Goal: Task Accomplishment & Management: Use online tool/utility

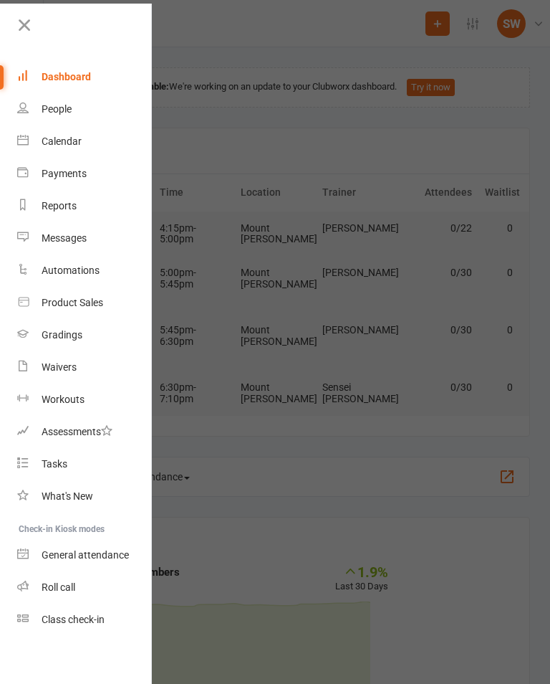
click at [73, 621] on div "Class check-in" at bounding box center [73, 618] width 63 height 11
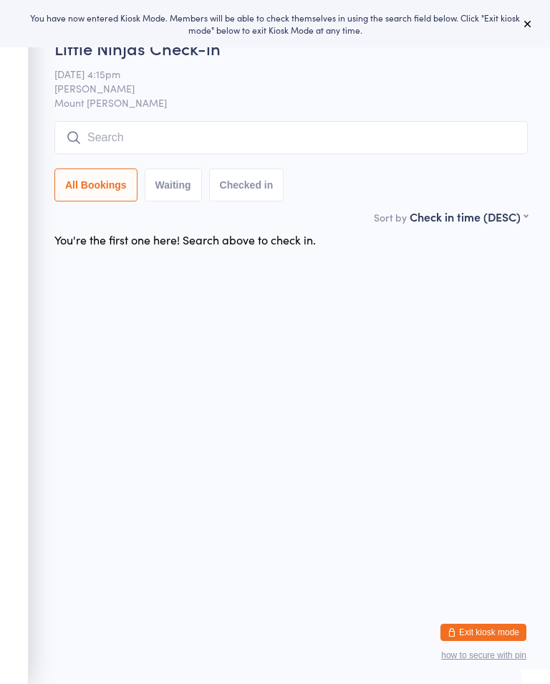
click at [513, 21] on div "You have now entered Kiosk Mode. Members will be able to check themselves in us…" at bounding box center [275, 23] width 504 height 24
click at [529, 18] on icon at bounding box center [527, 23] width 11 height 11
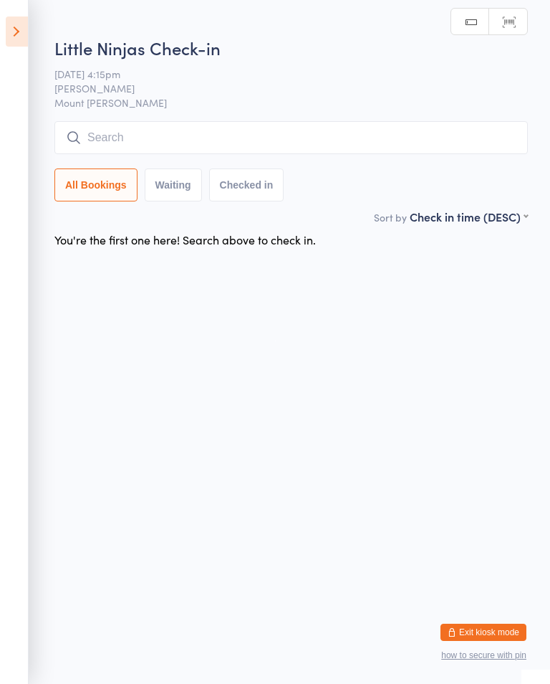
click at [15, 42] on icon at bounding box center [17, 31] width 22 height 30
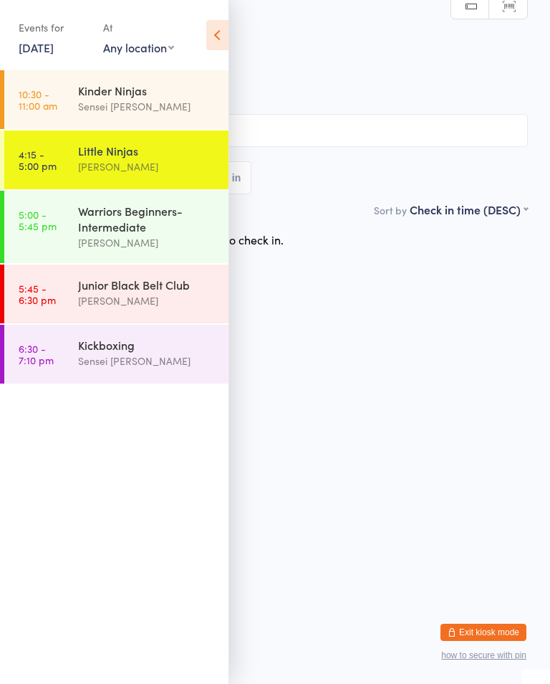
click at [75, 109] on link "10:30 - 11:00 am Kinder Ninjas Sensei [PERSON_NAME]" at bounding box center [116, 99] width 224 height 59
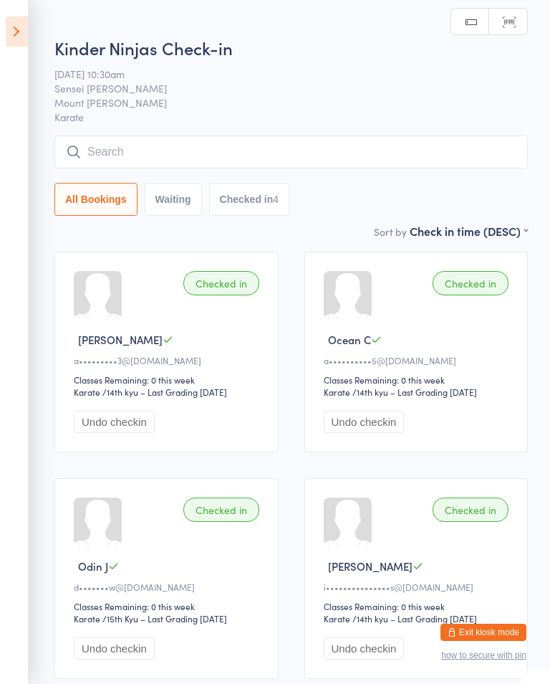
click at [26, 39] on icon at bounding box center [17, 31] width 22 height 30
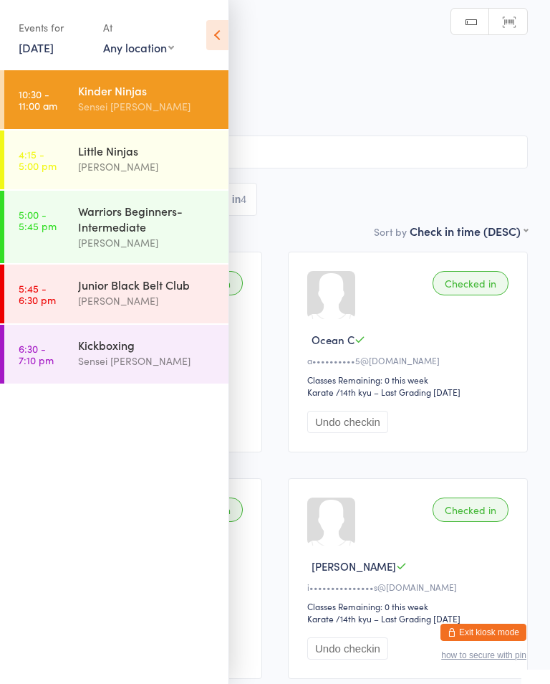
click at [85, 158] on div "Little Ninjas" at bounding box center [147, 151] width 138 height 16
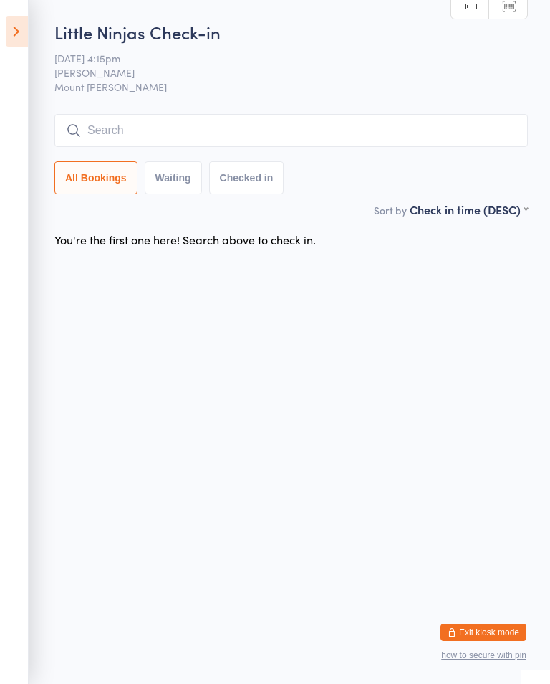
click at [16, 37] on icon at bounding box center [17, 31] width 22 height 30
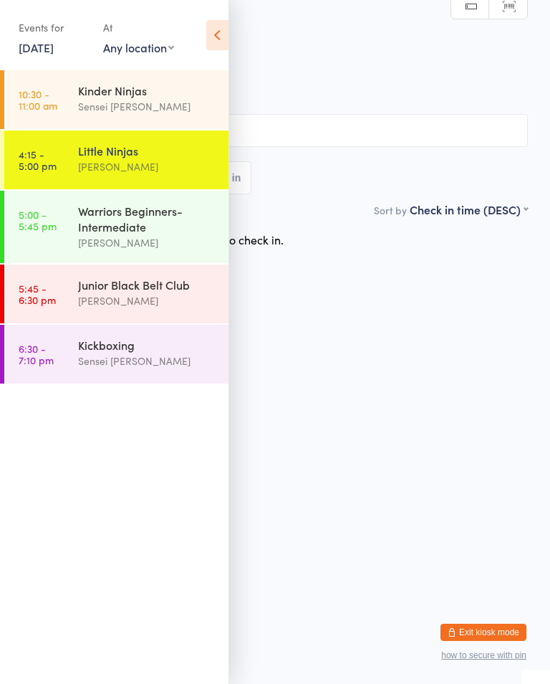
click at [82, 261] on div "Warriors Beginners-Intermediate [PERSON_NAME]" at bounding box center [153, 227] width 150 height 72
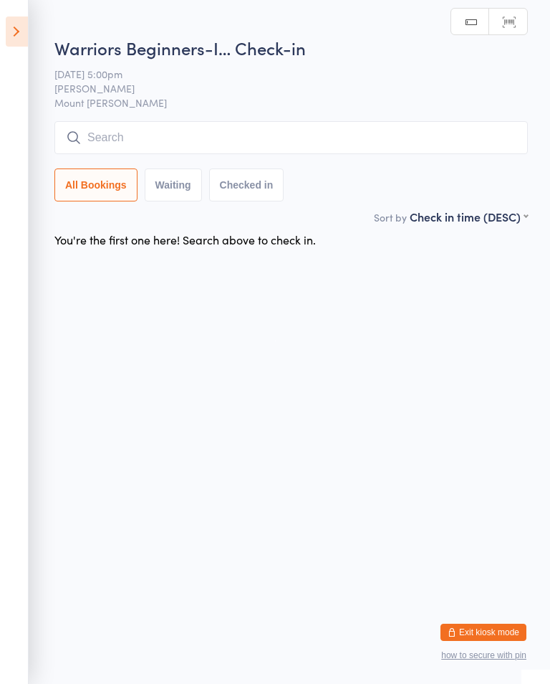
click at [423, 149] on input "search" at bounding box center [291, 137] width 474 height 33
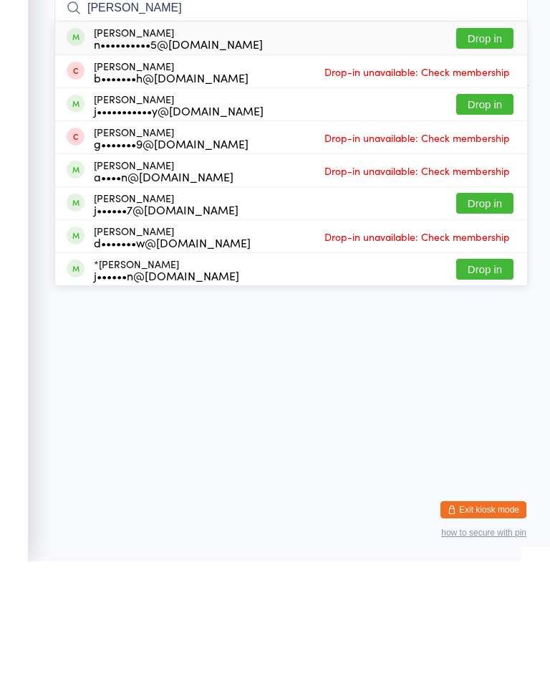
type input "[PERSON_NAME]"
click at [482, 150] on button "Drop in" at bounding box center [484, 160] width 57 height 21
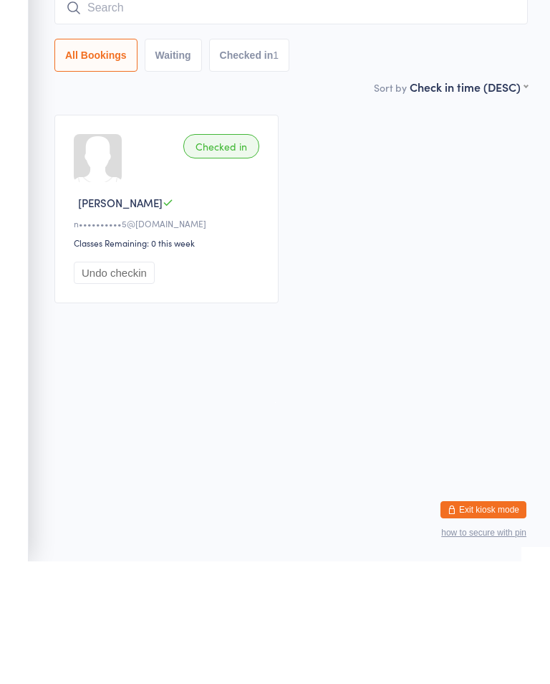
click at [274, 114] on input "search" at bounding box center [291, 130] width 474 height 33
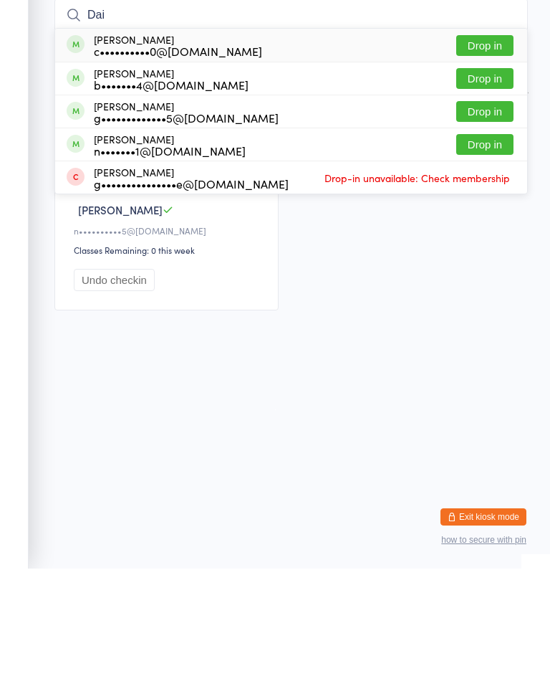
type input "Dai"
click at [507, 183] on button "Drop in" at bounding box center [484, 193] width 57 height 21
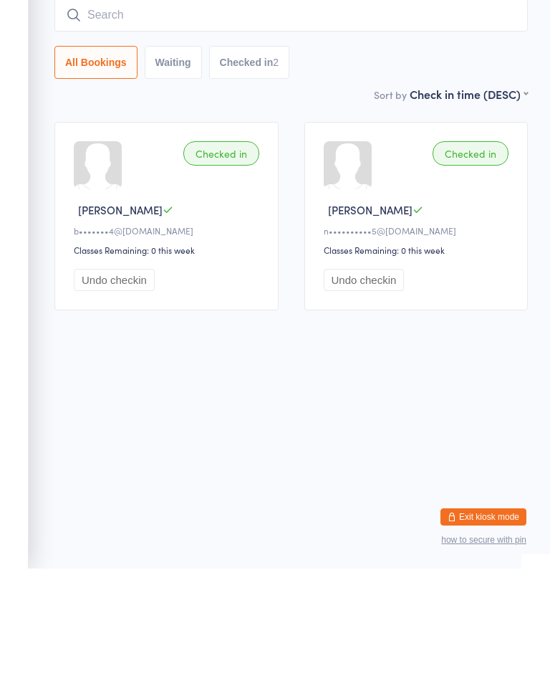
click at [342, 398] on html "You have now entered Kiosk Mode. Members will be able to check themselves in us…" at bounding box center [275, 342] width 550 height 684
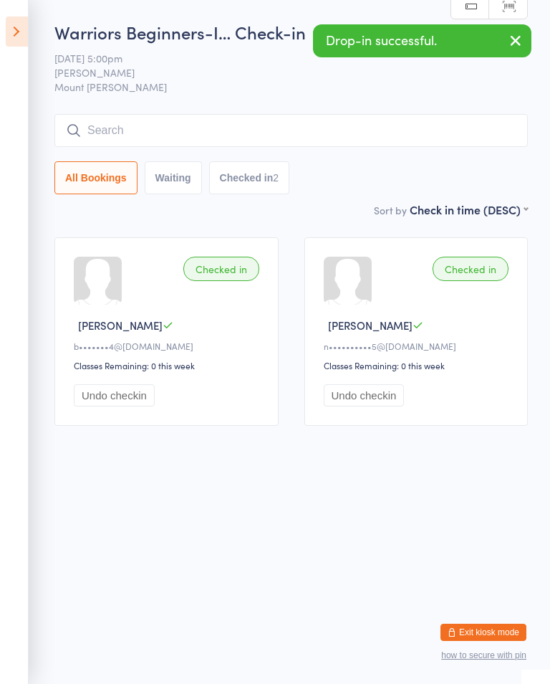
click at [26, 24] on icon at bounding box center [17, 31] width 22 height 30
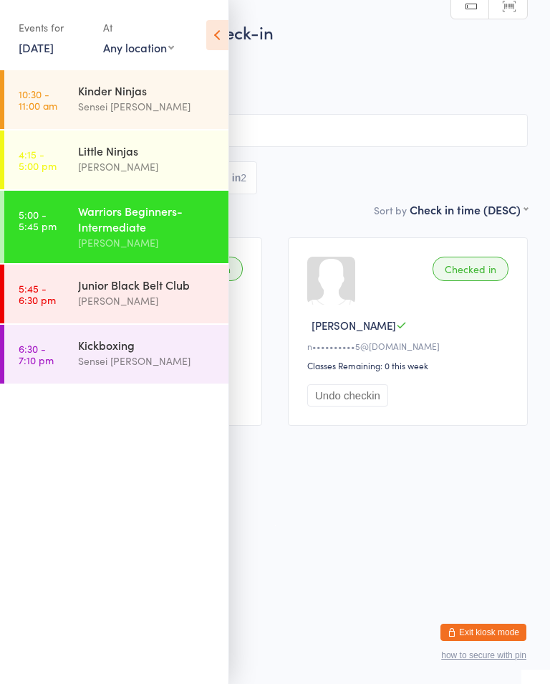
click at [159, 163] on div "[PERSON_NAME]" at bounding box center [147, 166] width 138 height 16
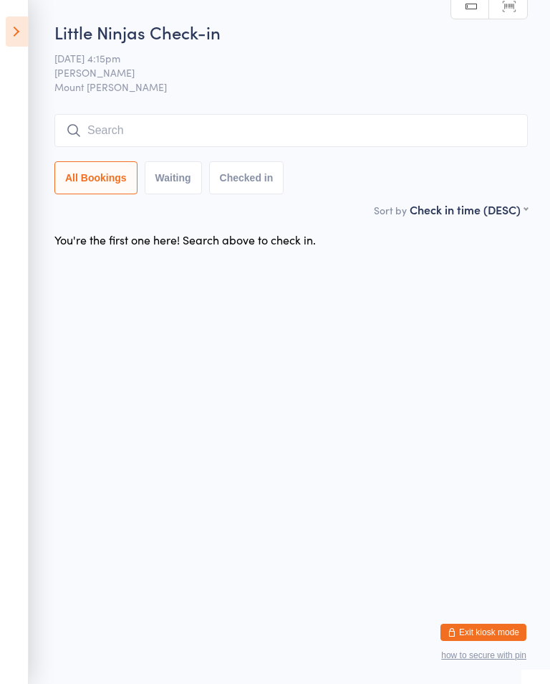
click at [128, 111] on div "Little Ninjas Check-in [DATE] 4:15pm Shihan [PERSON_NAME] Mount [PERSON_NAME] M…" at bounding box center [291, 110] width 474 height 181
click at [123, 128] on input "search" at bounding box center [291, 130] width 474 height 33
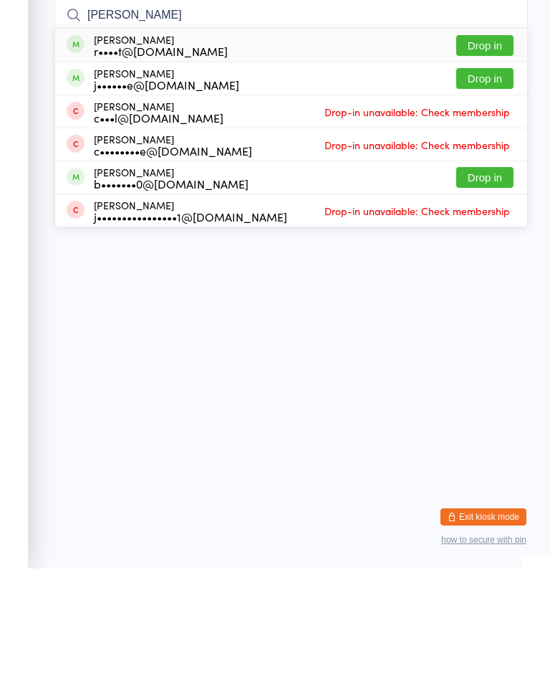
type input "[PERSON_NAME]"
click at [491, 150] on button "Drop in" at bounding box center [484, 160] width 57 height 21
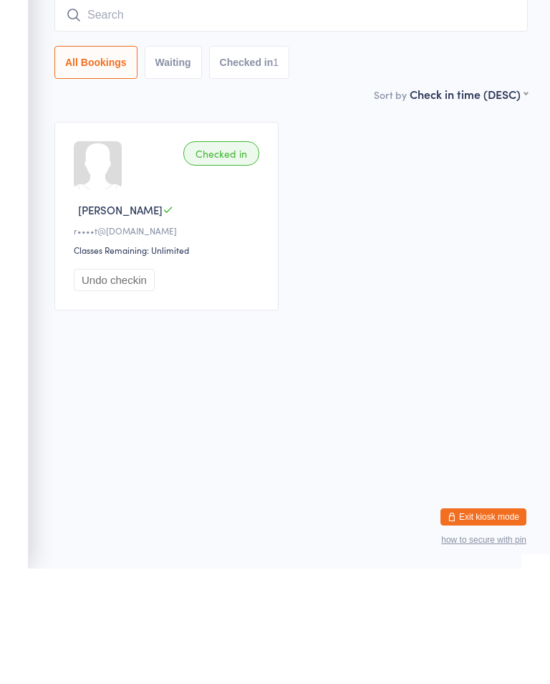
click at [357, 332] on div "Checked in [PERSON_NAME] r••••t@[DOMAIN_NAME] Classes Remaining: Unlimited Undo…" at bounding box center [291, 331] width 499 height 214
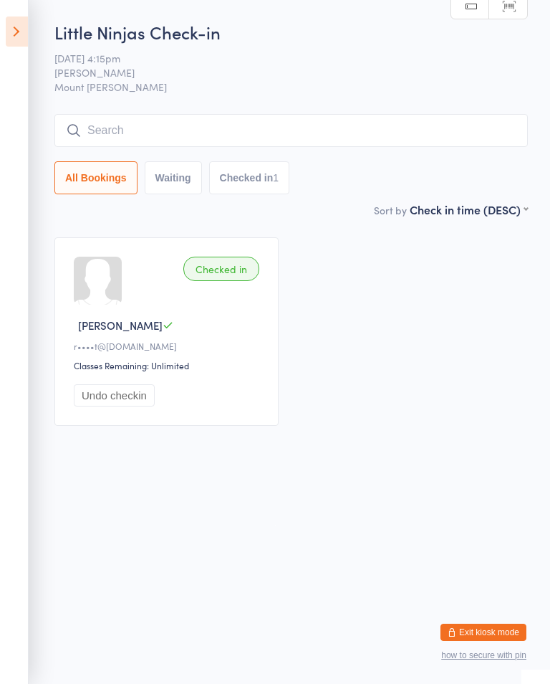
click at [162, 129] on input "search" at bounding box center [291, 130] width 474 height 33
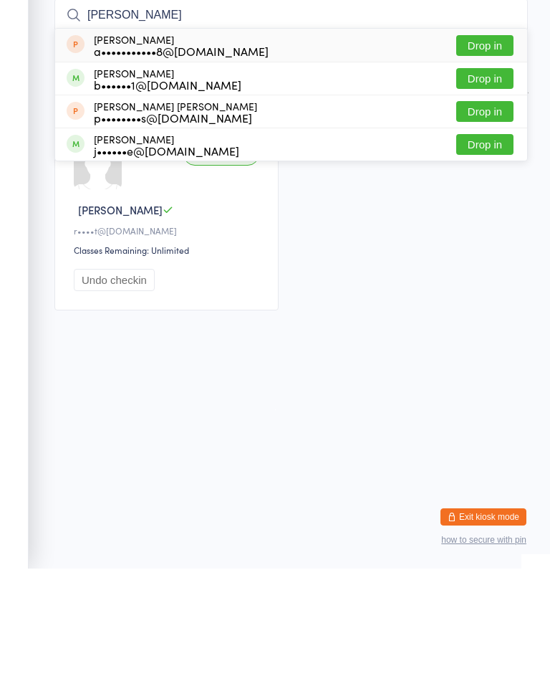
type input "[PERSON_NAME]"
click at [494, 183] on button "Drop in" at bounding box center [484, 193] width 57 height 21
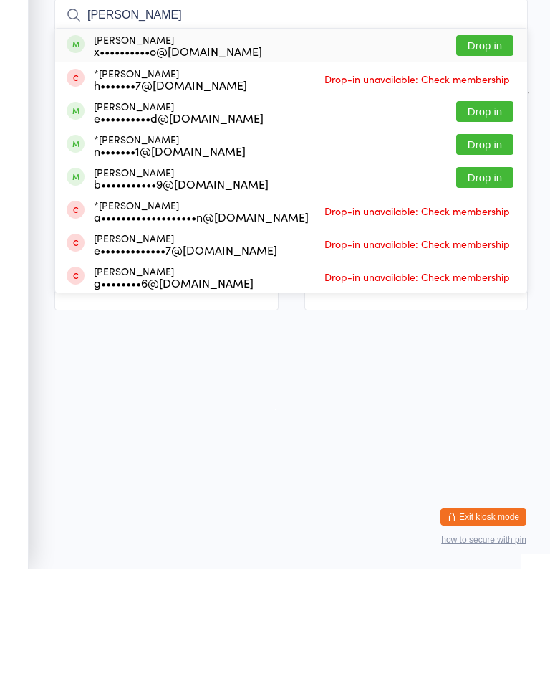
click at [501, 114] on input "[PERSON_NAME]" at bounding box center [291, 130] width 474 height 33
type input "[PERSON_NAME]"
click at [502, 150] on button "Drop in" at bounding box center [484, 160] width 57 height 21
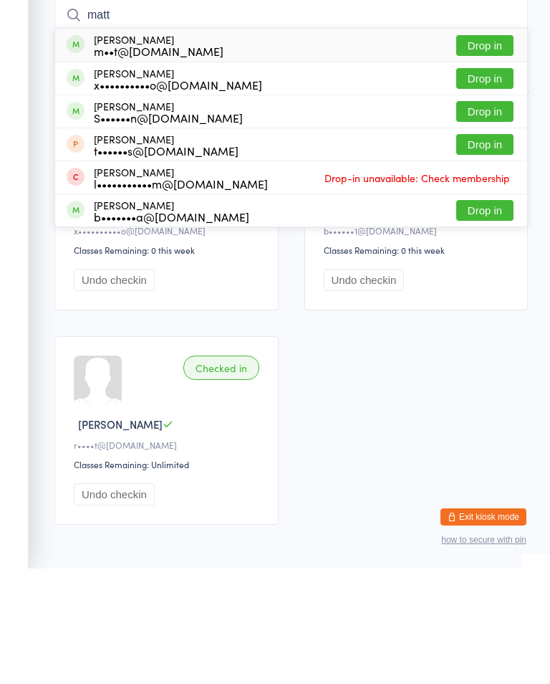
type input "matt"
click at [482, 183] on button "Drop in" at bounding box center [484, 193] width 57 height 21
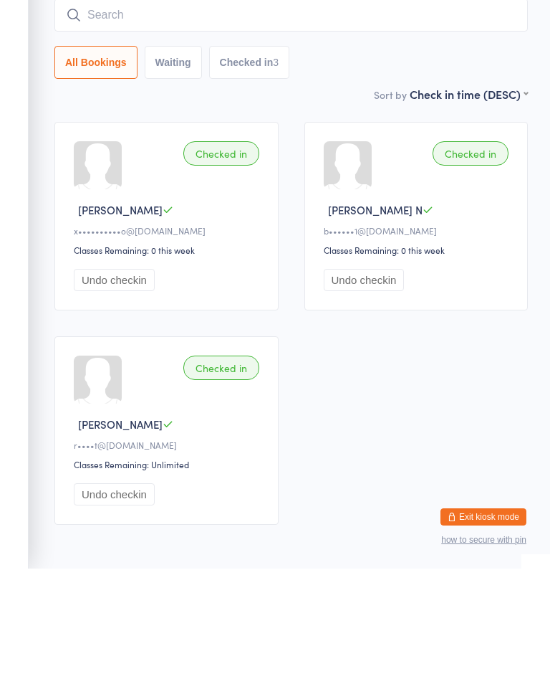
scroll to position [75, 0]
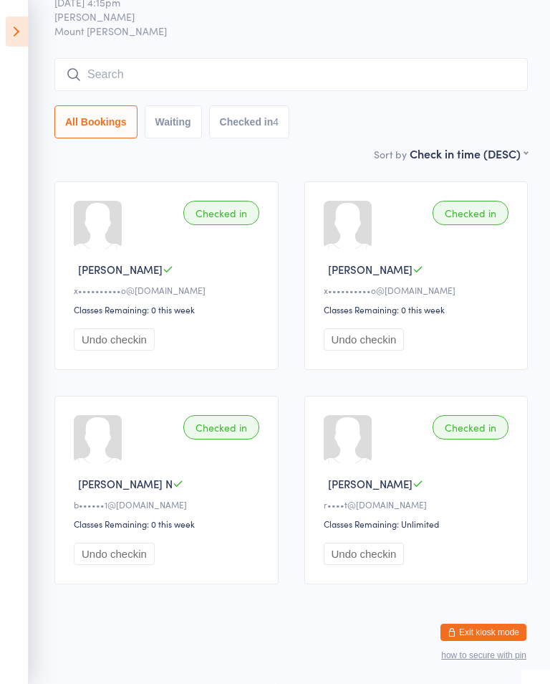
click at [453, 63] on input "search" at bounding box center [291, 74] width 474 height 33
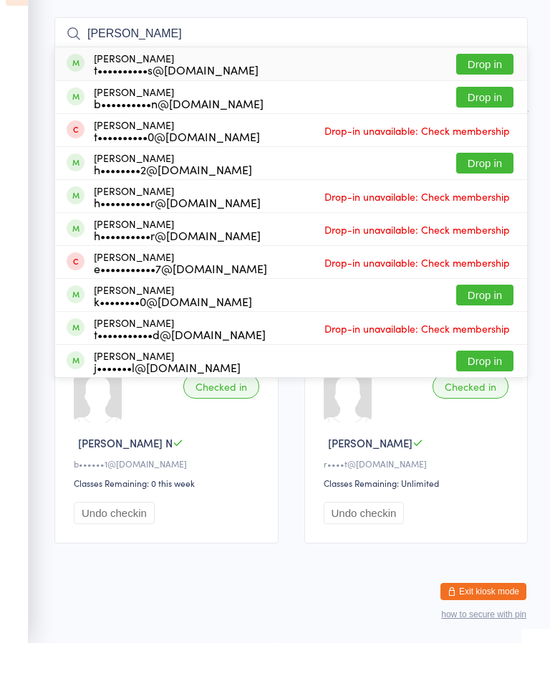
type input "[PERSON_NAME]"
click at [499, 122] on div "[PERSON_NAME] b••••••••••n@[DOMAIN_NAME] Drop in" at bounding box center [291, 138] width 472 height 32
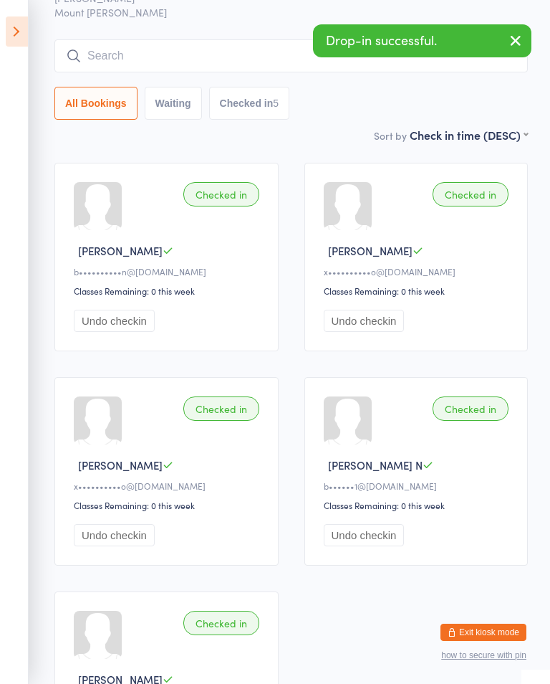
click at [134, 325] on button "Undo checkin" at bounding box center [114, 321] width 81 height 22
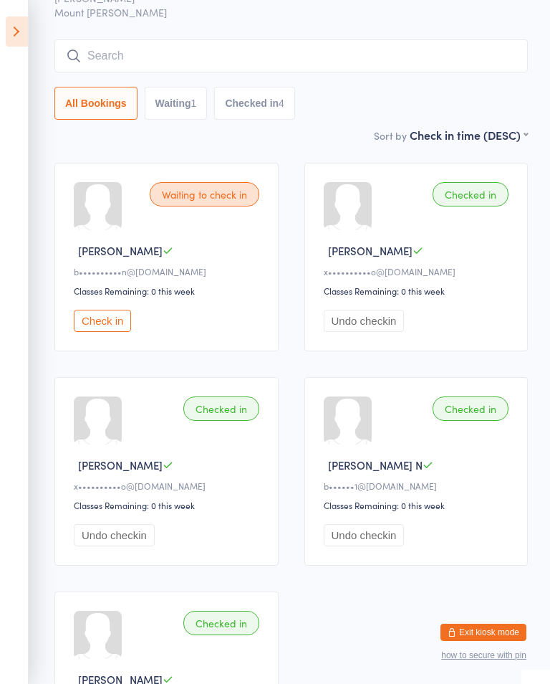
click at [224, 246] on div "Waiting to check in [PERSON_NAME] J b••••••••••n@[DOMAIN_NAME] Classes Remainin…" at bounding box center [166, 257] width 224 height 188
click at [209, 198] on div "Waiting to check in" at bounding box center [205, 194] width 110 height 24
click at [311, 55] on input "search" at bounding box center [291, 55] width 474 height 33
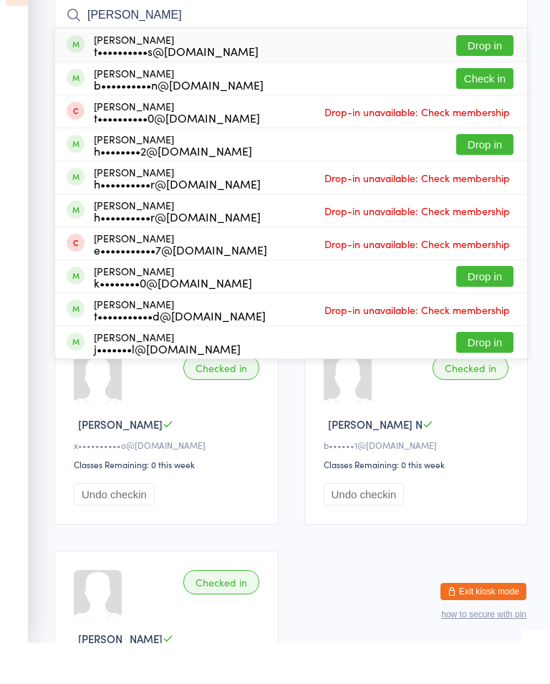
type input "[PERSON_NAME]"
click at [494, 76] on button "Drop in" at bounding box center [484, 86] width 57 height 21
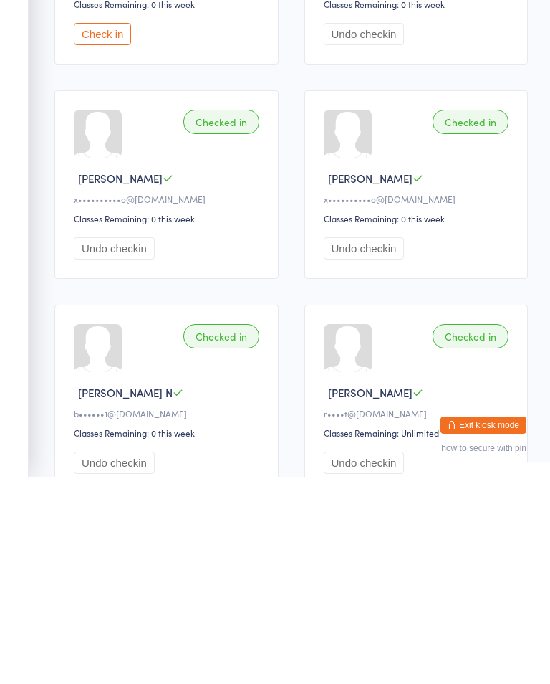
scroll to position [0, 0]
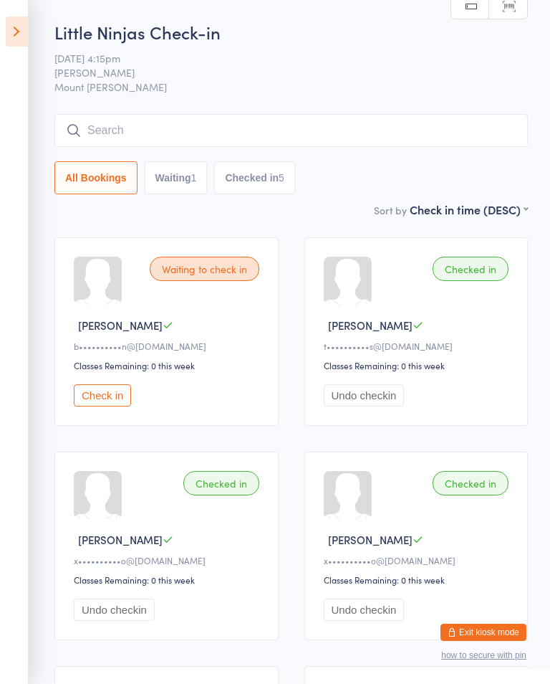
click at [135, 140] on input "search" at bounding box center [291, 130] width 474 height 33
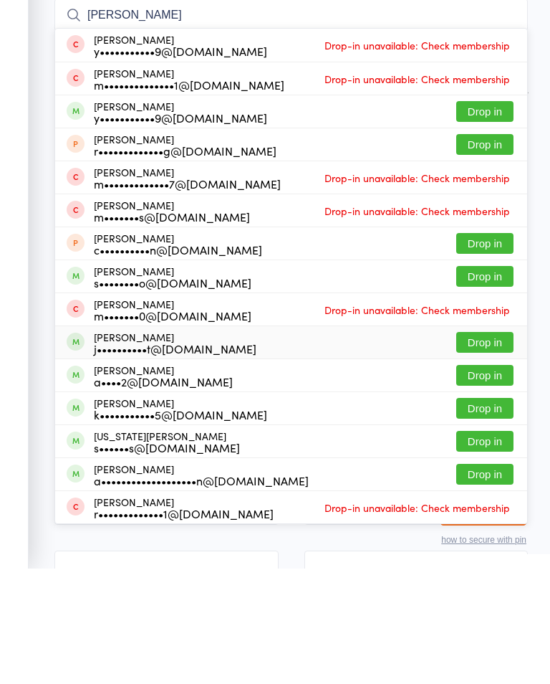
type input "[PERSON_NAME]"
click at [184, 446] on div "[PERSON_NAME] j••••••••••t@[DOMAIN_NAME]" at bounding box center [175, 457] width 163 height 23
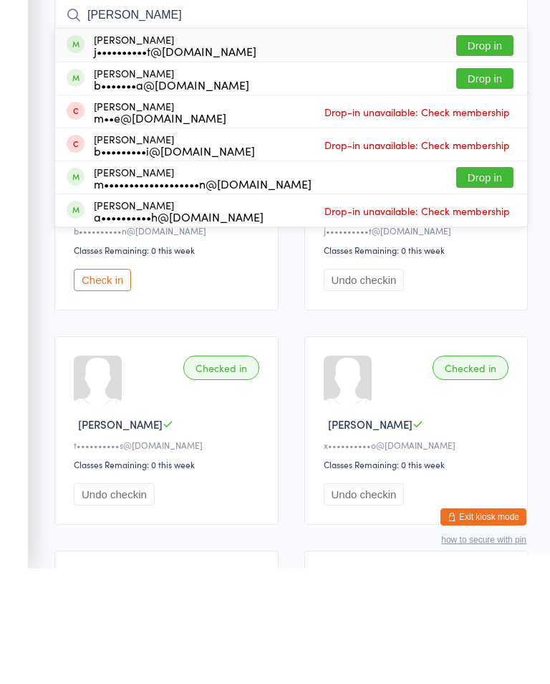
type input "[PERSON_NAME]"
click at [166, 161] on div "j••••••••••t@[DOMAIN_NAME]" at bounding box center [175, 166] width 163 height 11
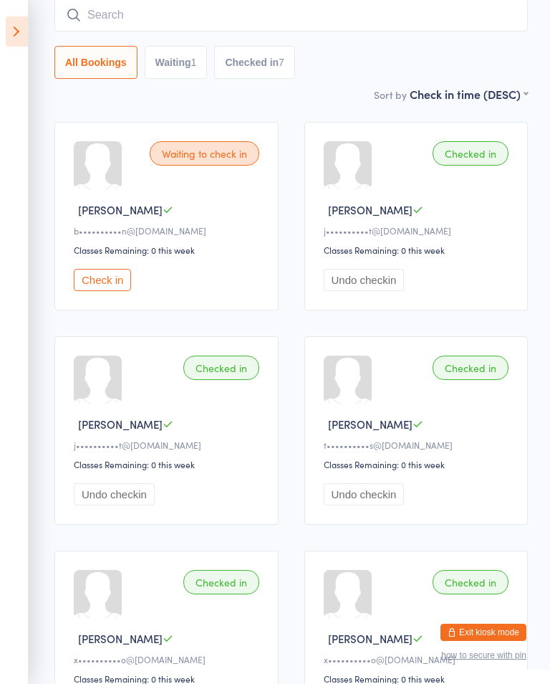
click at [185, 17] on input "search" at bounding box center [291, 15] width 474 height 33
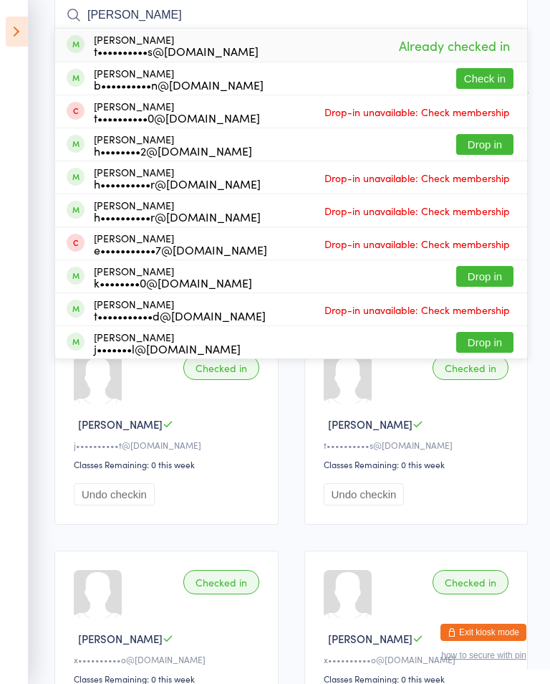
type input "[PERSON_NAME]"
click at [497, 76] on button "Check in" at bounding box center [484, 78] width 57 height 21
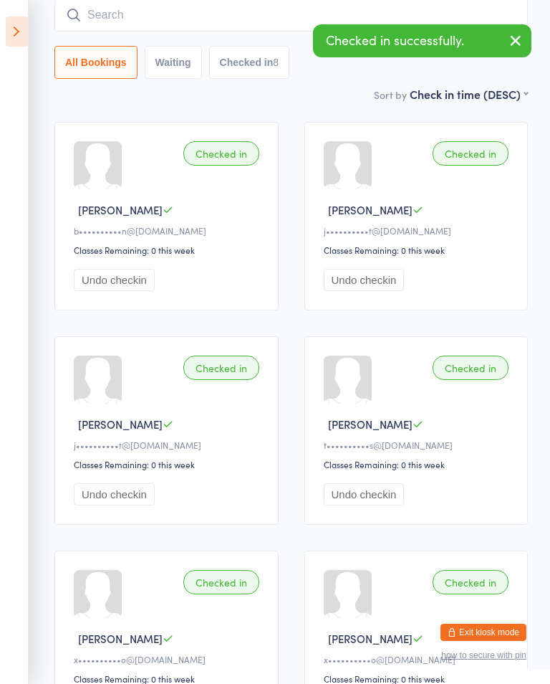
click at [26, 37] on icon at bounding box center [17, 31] width 22 height 30
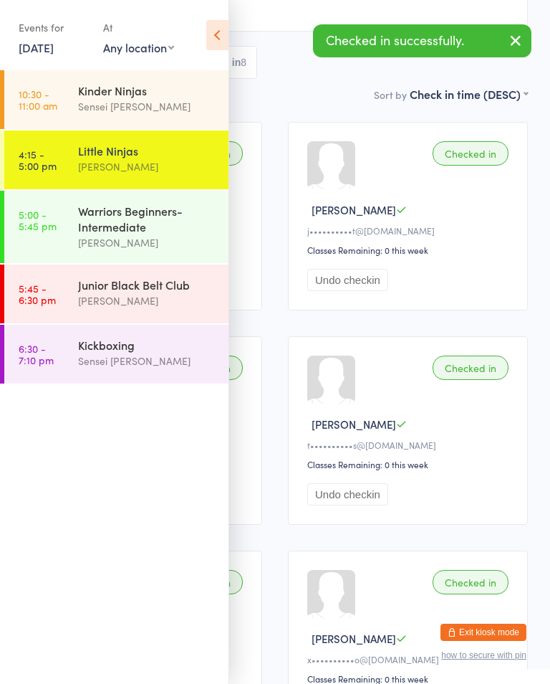
click at [169, 228] on div "Warriors Beginners-Intermediate" at bounding box center [147, 219] width 138 height 32
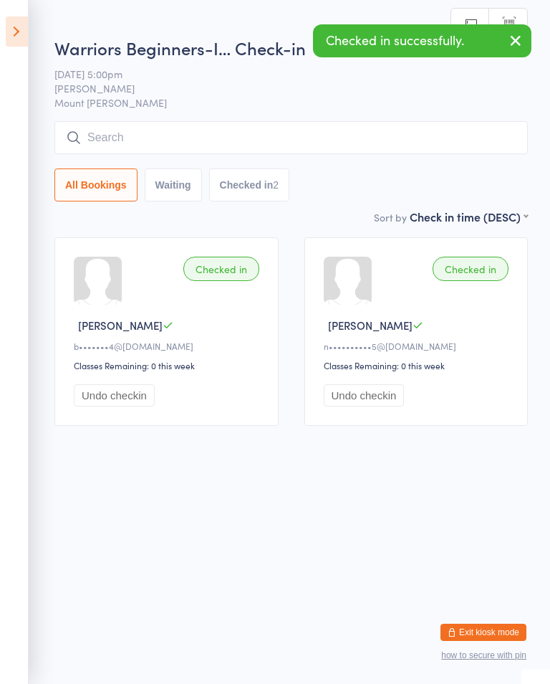
click at [189, 139] on input "search" at bounding box center [291, 137] width 474 height 33
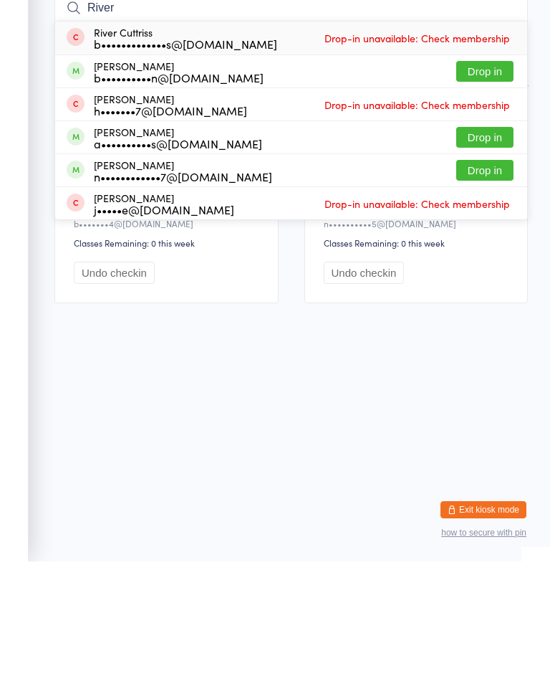
type input "River"
click at [491, 183] on button "Drop in" at bounding box center [484, 193] width 57 height 21
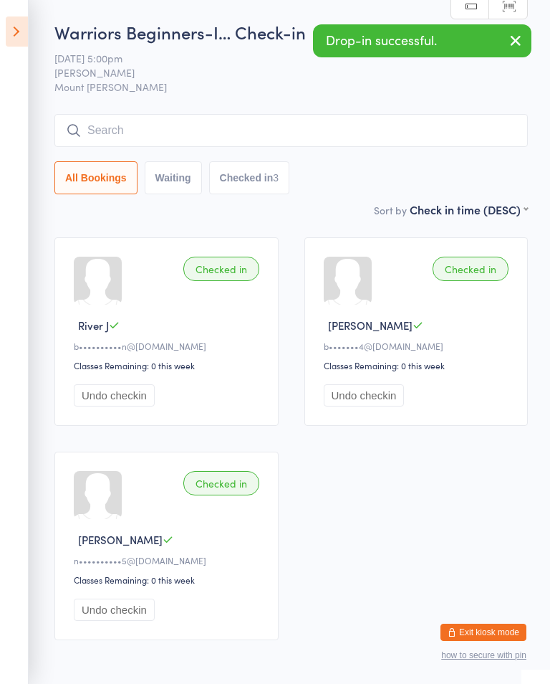
click at [21, 22] on icon at bounding box center [17, 31] width 22 height 30
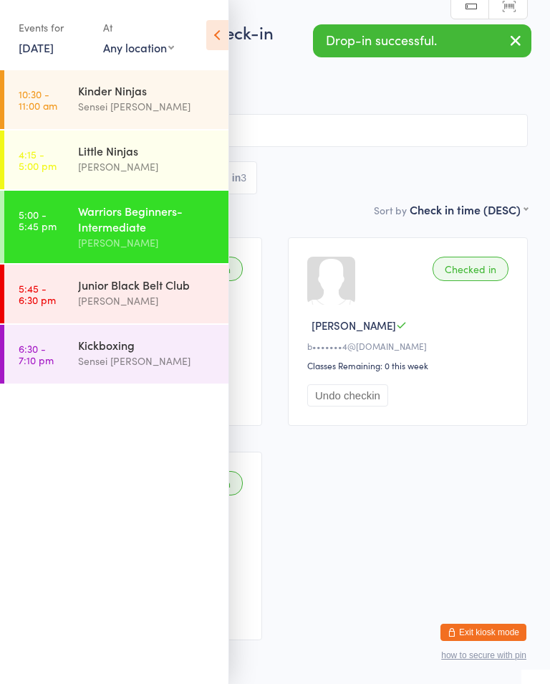
click at [168, 155] on div "Little Ninjas" at bounding box center [147, 151] width 138 height 16
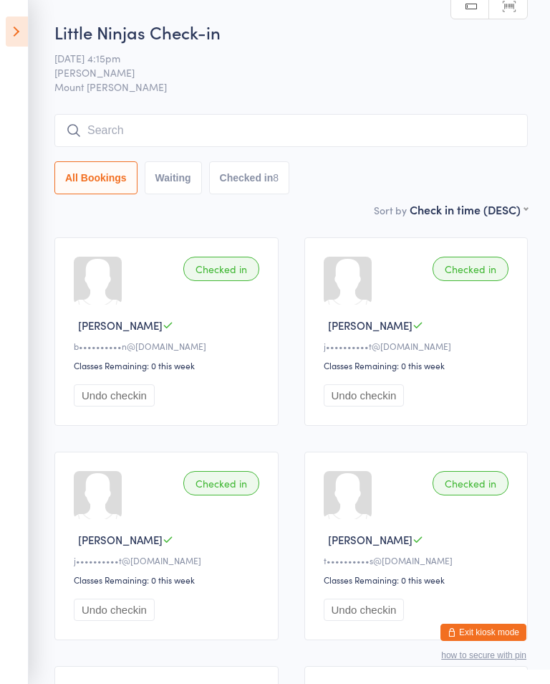
click at [123, 133] on input "search" at bounding box center [291, 130] width 474 height 33
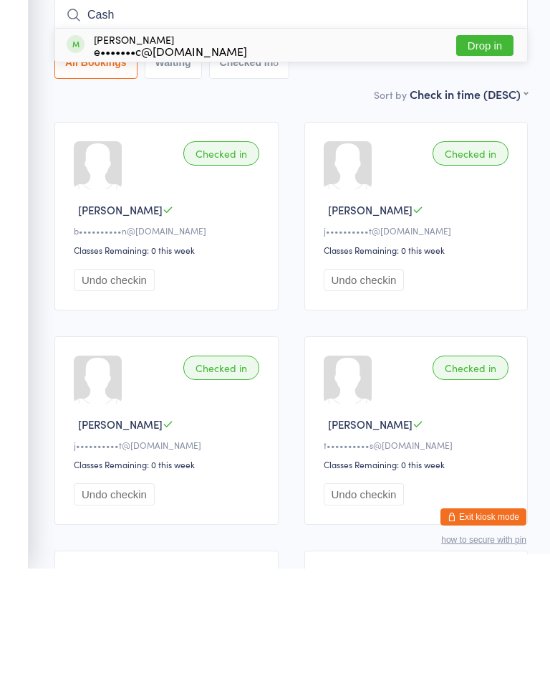
type input "Cash"
click at [160, 149] on div "[PERSON_NAME] e•••••••c@[DOMAIN_NAME]" at bounding box center [170, 160] width 153 height 23
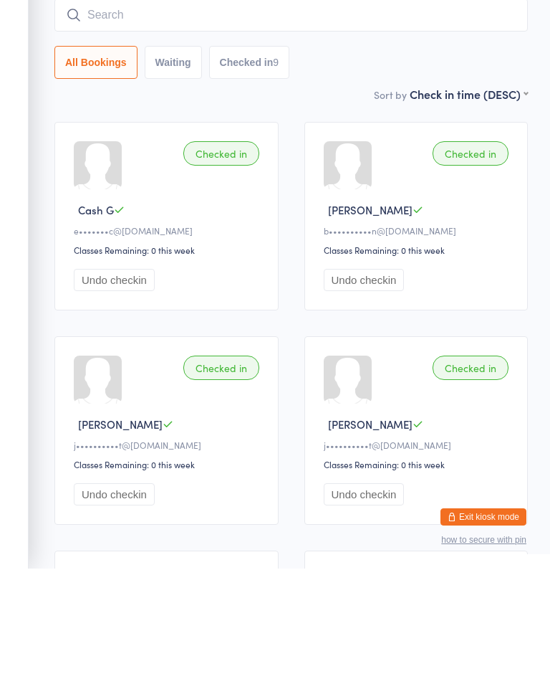
type input "l"
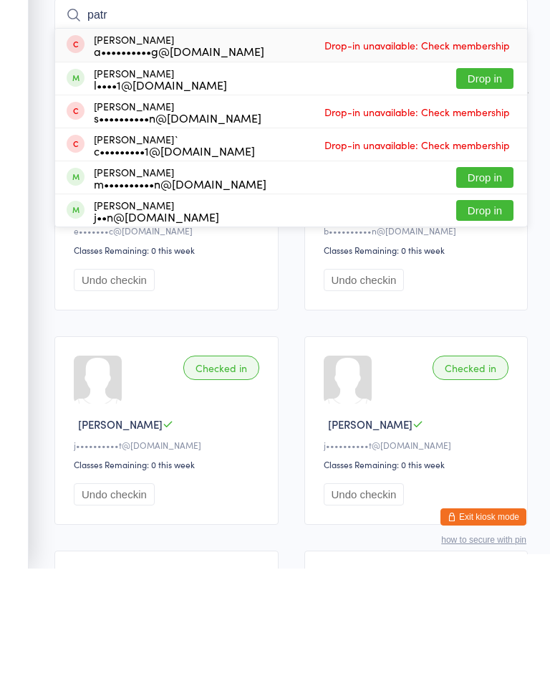
type input "patr"
click at [492, 183] on button "Drop in" at bounding box center [484, 193] width 57 height 21
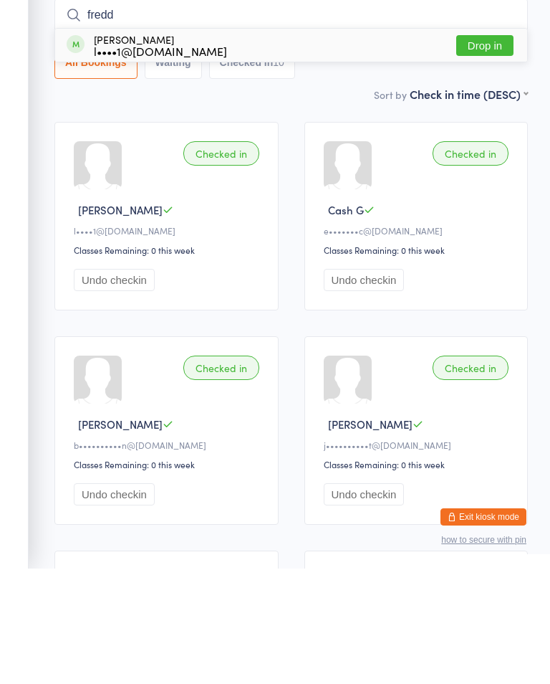
type input "fredd"
click at [499, 150] on button "Drop in" at bounding box center [484, 160] width 57 height 21
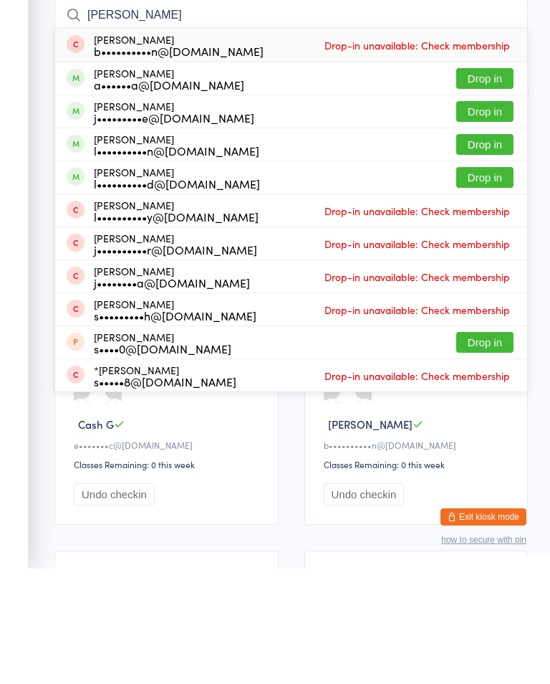
type input "[PERSON_NAME]"
click at [496, 183] on button "Drop in" at bounding box center [484, 193] width 57 height 21
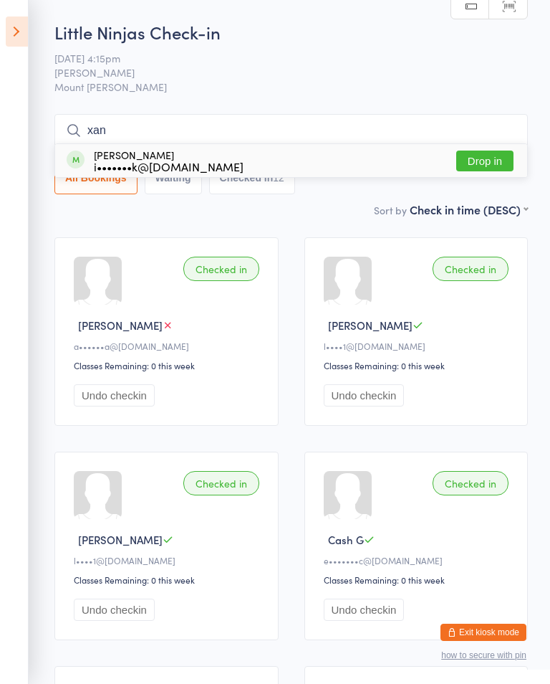
type input "xan"
click at [477, 153] on button "Drop in" at bounding box center [484, 160] width 57 height 21
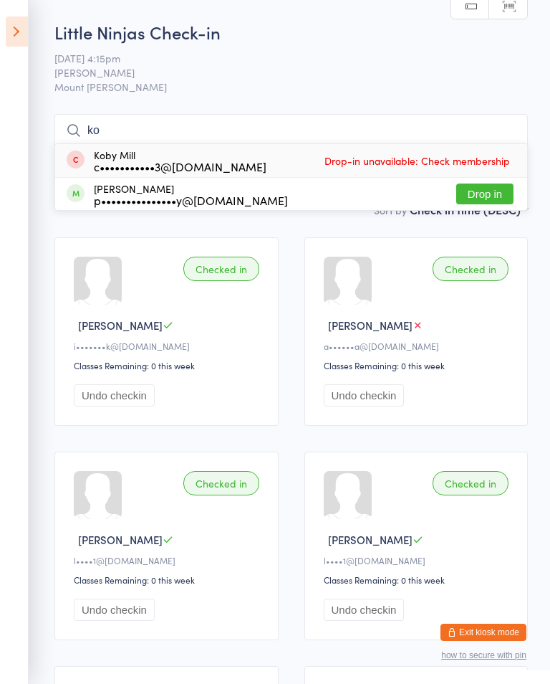
type input "ko"
click at [480, 191] on button "Drop in" at bounding box center [484, 193] width 57 height 21
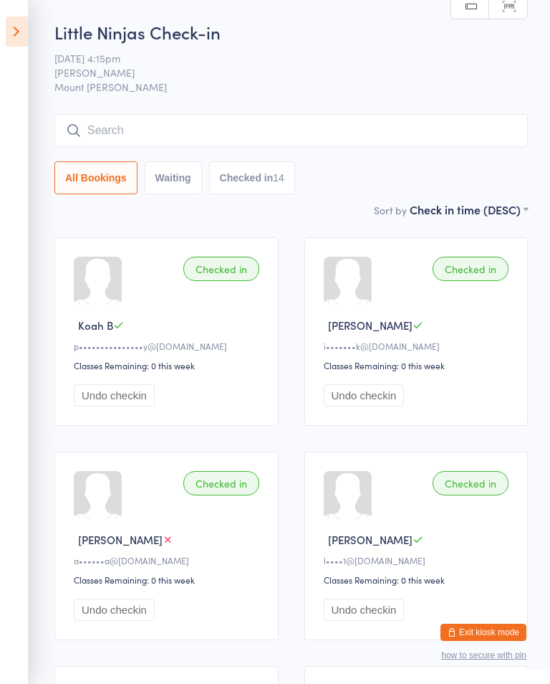
click at [79, 123] on input "search" at bounding box center [291, 130] width 474 height 33
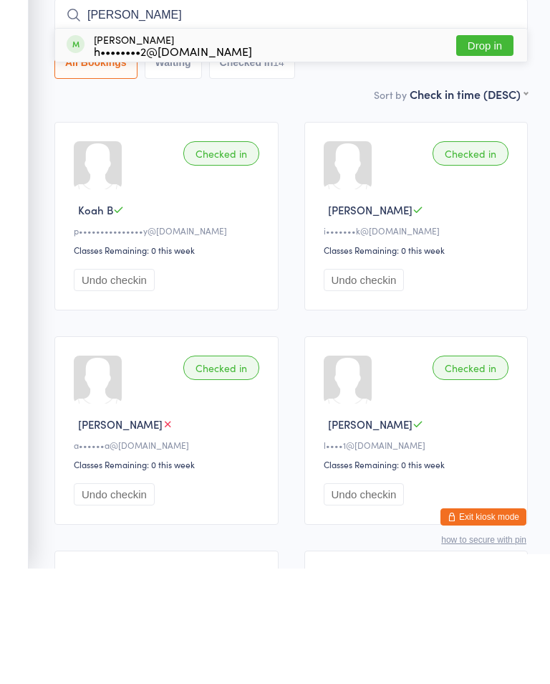
type input "[PERSON_NAME]"
click at [487, 150] on button "Drop in" at bounding box center [484, 160] width 57 height 21
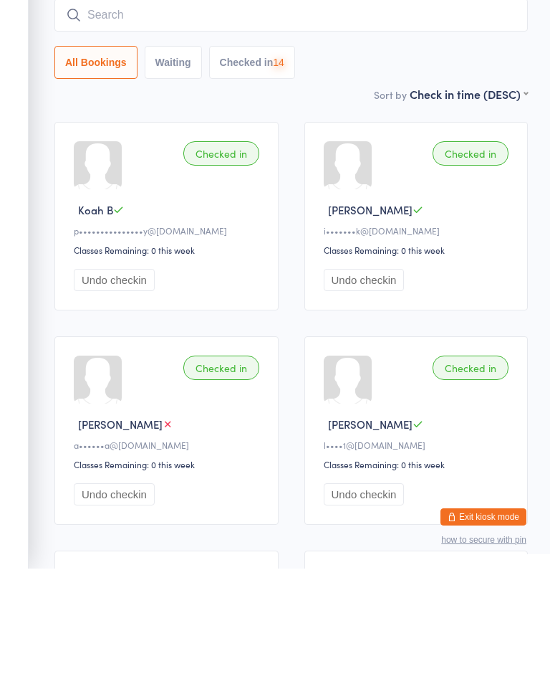
click at [299, 114] on input "search" at bounding box center [291, 130] width 474 height 33
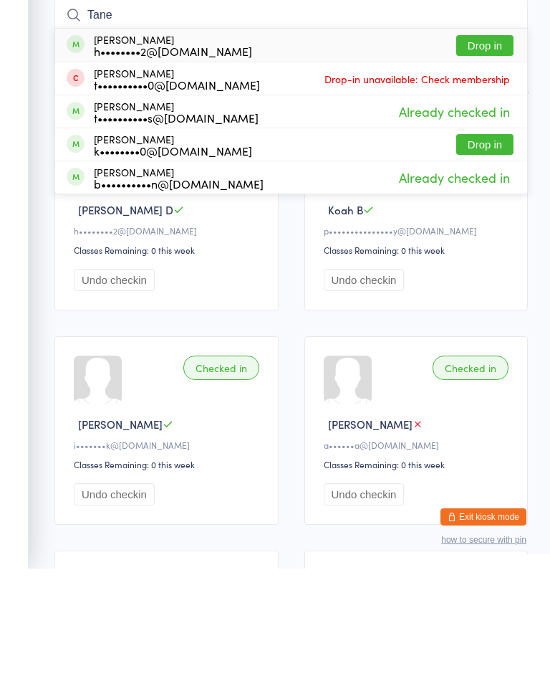
type input "Tane"
click at [497, 150] on button "Drop in" at bounding box center [484, 160] width 57 height 21
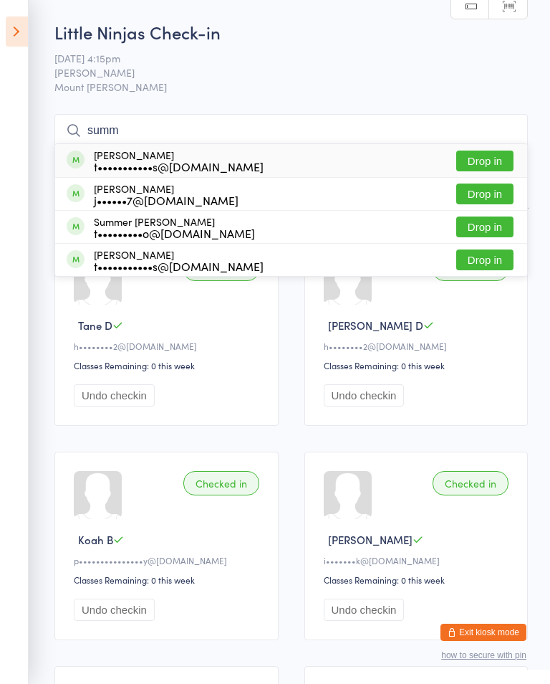
type input "summ"
click at [199, 198] on div "j••••••7@[DOMAIN_NAME]" at bounding box center [166, 199] width 145 height 11
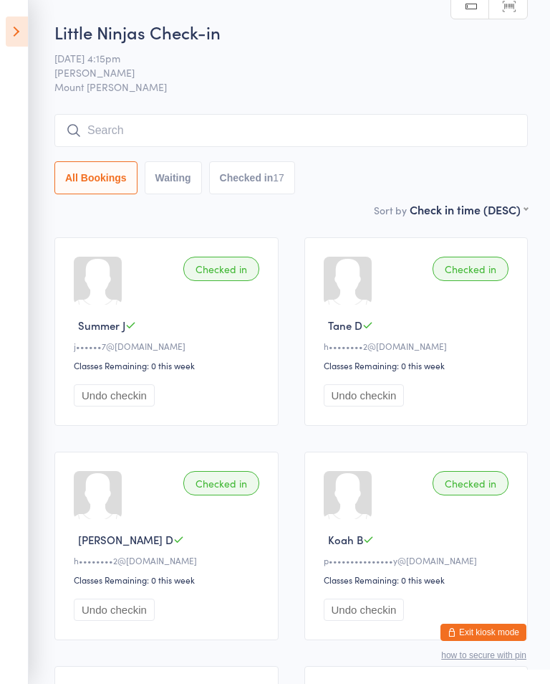
click at [231, 119] on input "search" at bounding box center [291, 130] width 474 height 33
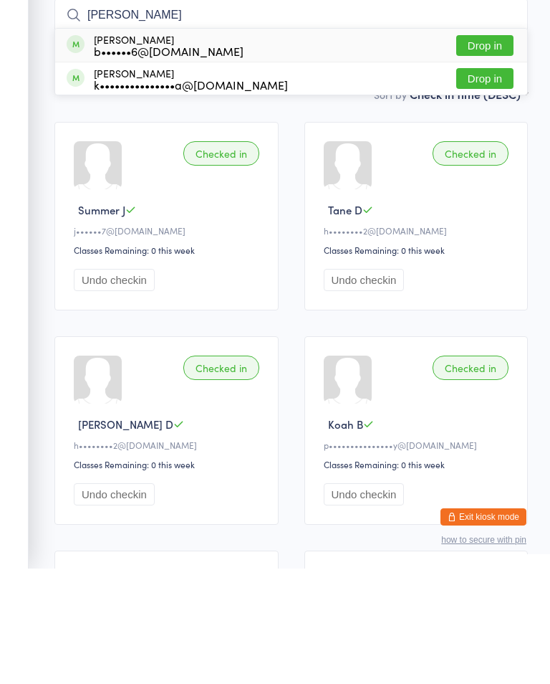
type input "[PERSON_NAME]"
click at [493, 150] on button "Drop in" at bounding box center [484, 160] width 57 height 21
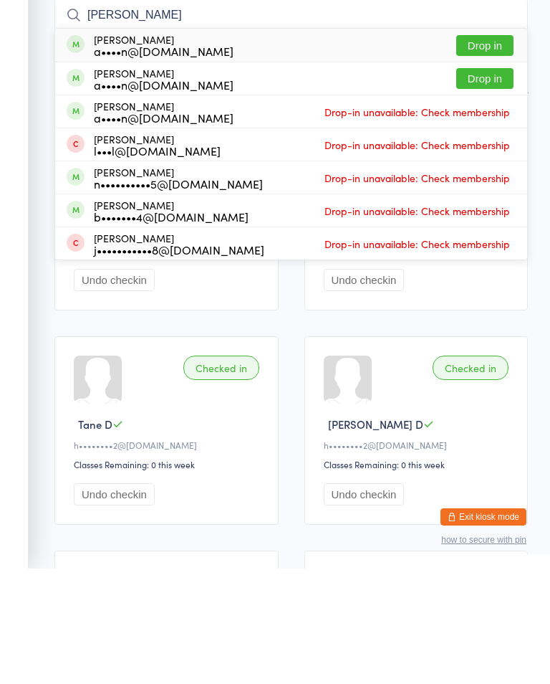
type input "[PERSON_NAME]"
click at [510, 150] on button "Drop in" at bounding box center [484, 160] width 57 height 21
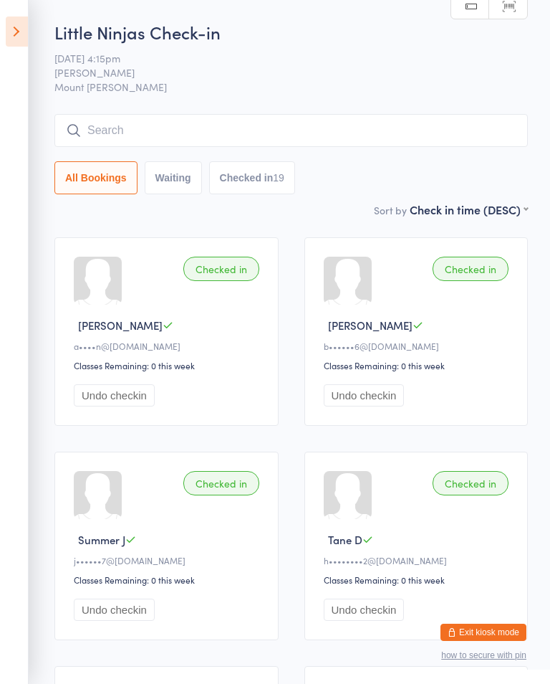
click at [24, 26] on icon at bounding box center [17, 31] width 22 height 30
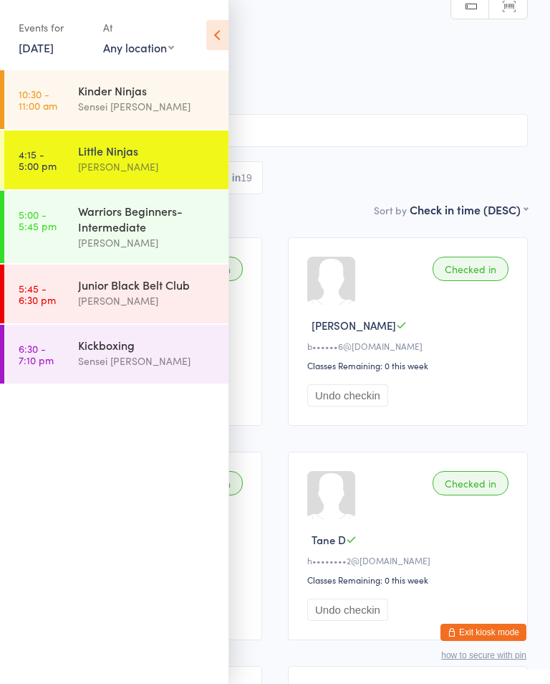
click at [94, 201] on div "Warriors Beginners-Intermediate [PERSON_NAME]" at bounding box center [153, 227] width 150 height 72
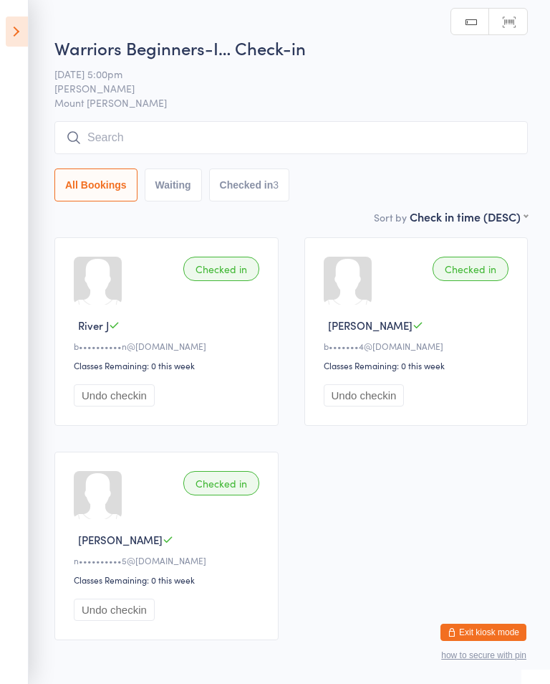
click at [118, 128] on input "search" at bounding box center [291, 137] width 474 height 33
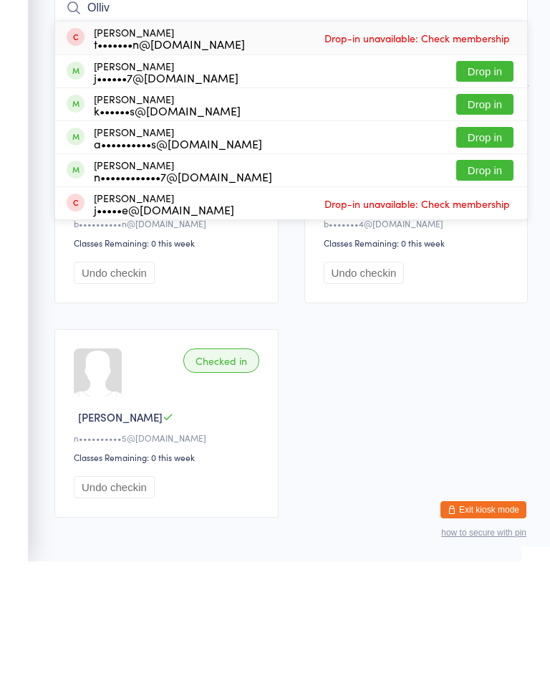
type input "Olliv"
click at [484, 282] on button "Drop in" at bounding box center [484, 292] width 57 height 21
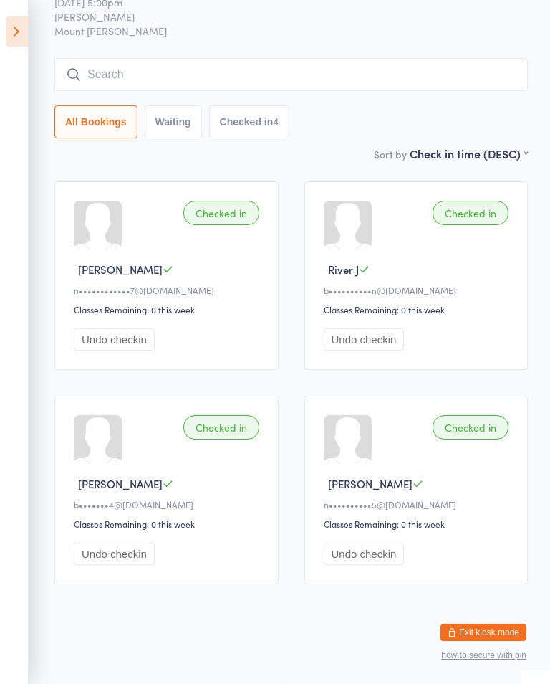
click at [116, 60] on input "search" at bounding box center [291, 74] width 474 height 33
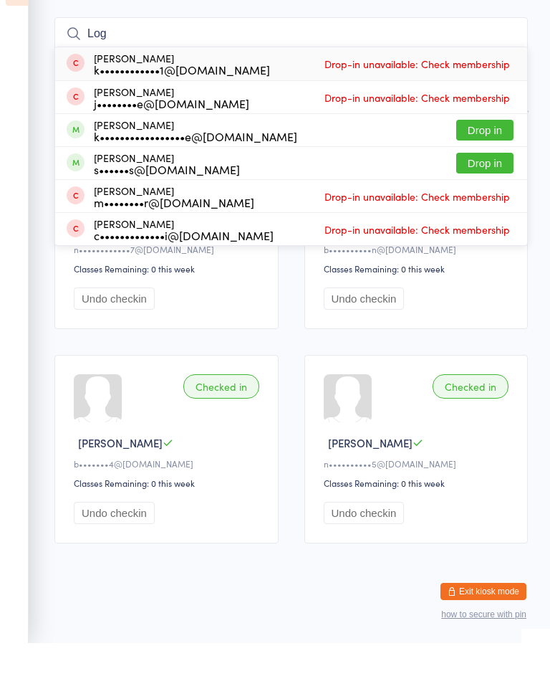
type input "Log"
click at [487, 193] on button "Drop in" at bounding box center [484, 203] width 57 height 21
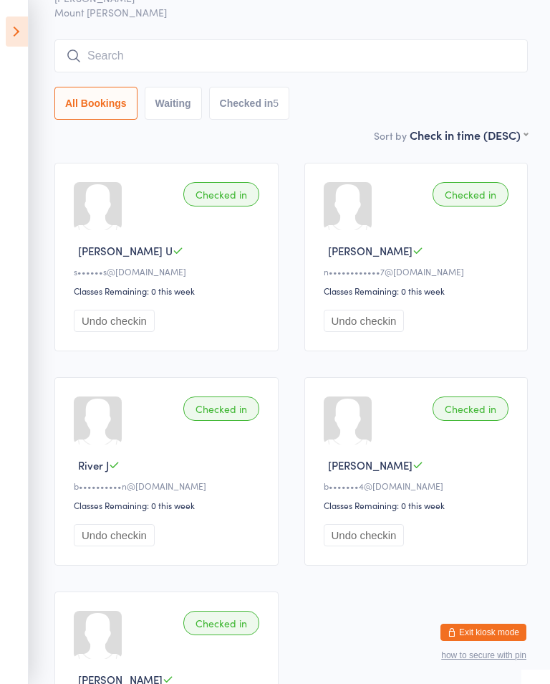
click at [462, 65] on input "search" at bounding box center [291, 55] width 474 height 33
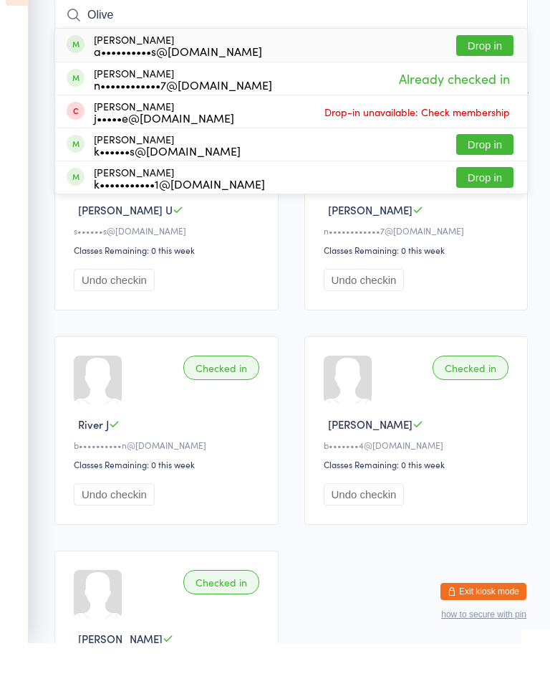
type input "Olive"
click at [486, 76] on button "Drop in" at bounding box center [484, 86] width 57 height 21
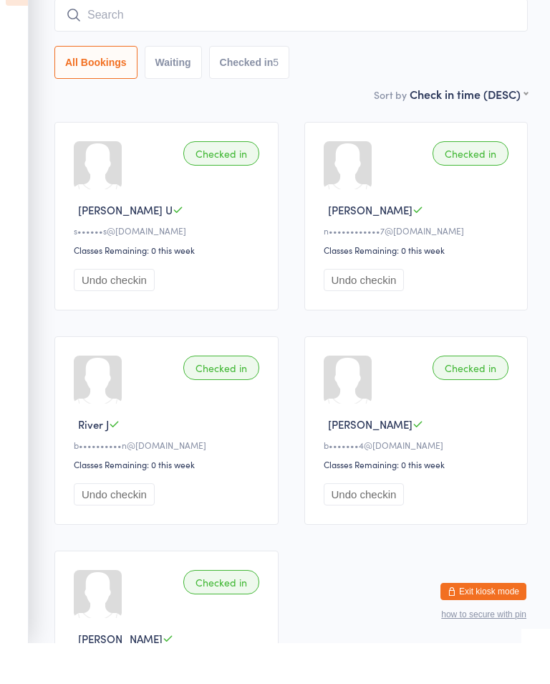
scroll to position [115, 0]
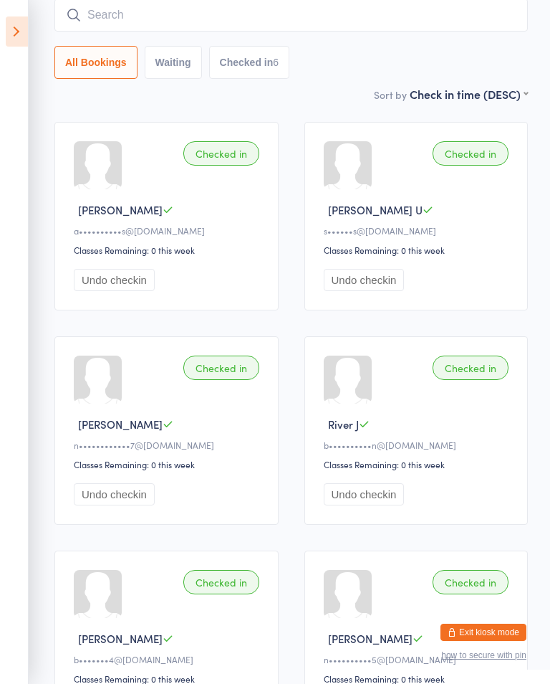
click at [288, 2] on input "search" at bounding box center [291, 15] width 474 height 33
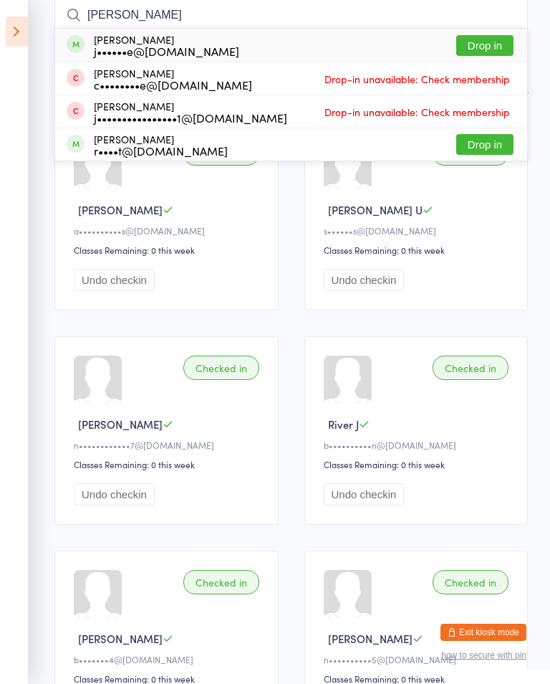
type input "[PERSON_NAME]"
click at [263, 39] on div "[PERSON_NAME] j••••••e@[DOMAIN_NAME] Drop in" at bounding box center [291, 45] width 472 height 33
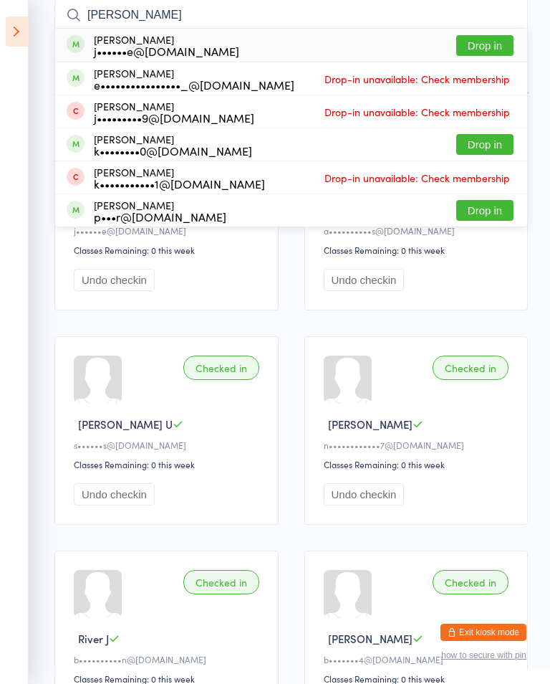
type input "[PERSON_NAME]"
click at [497, 32] on div "[PERSON_NAME] j••••••e@[DOMAIN_NAME] Drop in" at bounding box center [291, 45] width 472 height 33
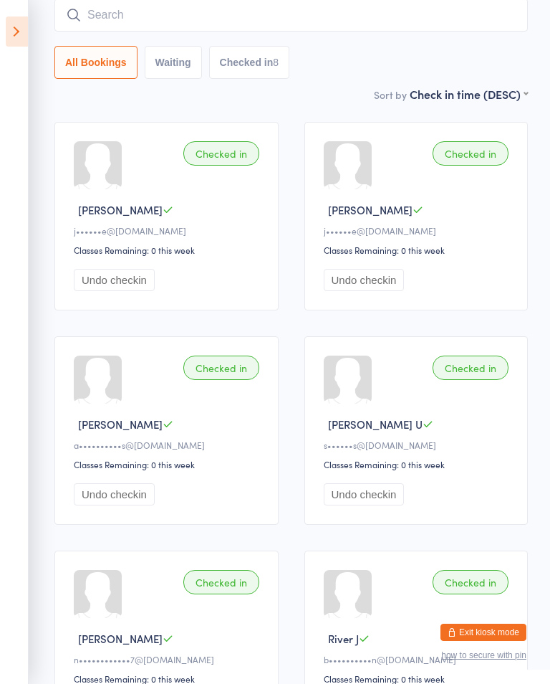
click at [72, 6] on input "search" at bounding box center [291, 15] width 474 height 33
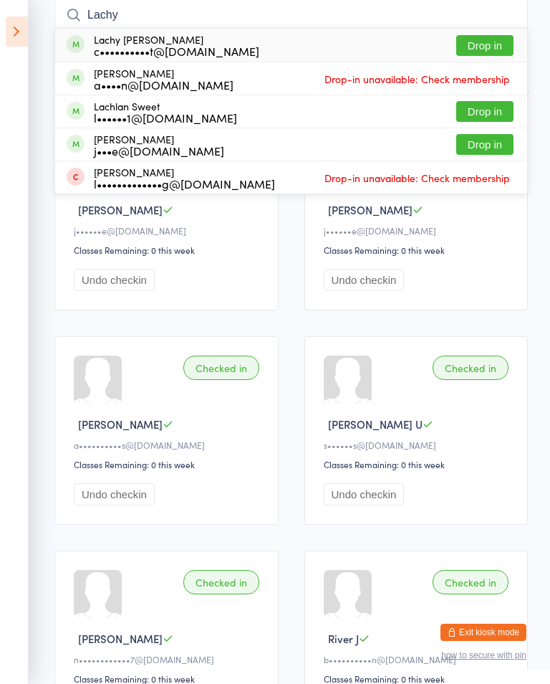
type input "Lachy"
click at [496, 36] on button "Drop in" at bounding box center [484, 45] width 57 height 21
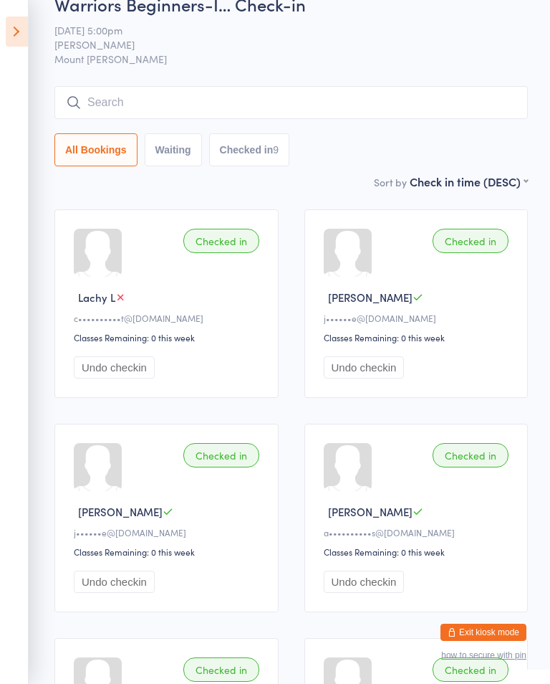
scroll to position [0, 0]
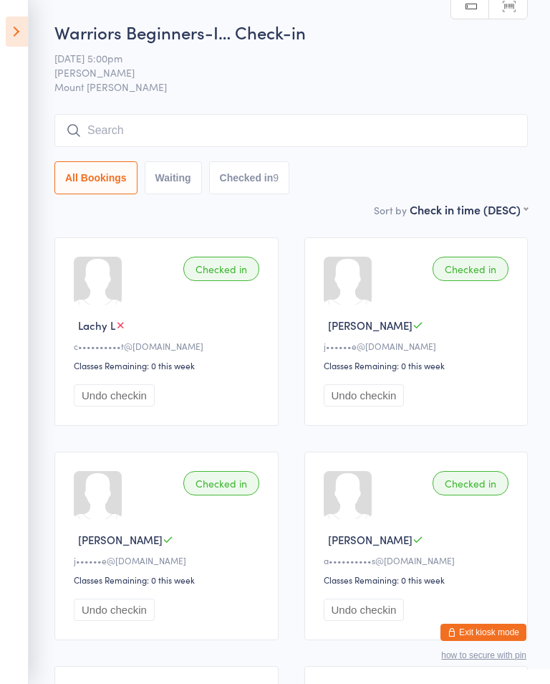
click at [318, 124] on input "search" at bounding box center [291, 130] width 474 height 33
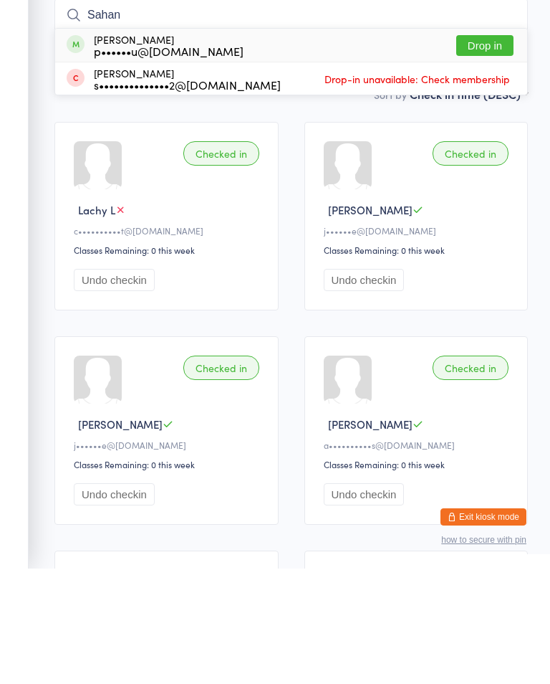
type input "Sahan"
click at [485, 150] on button "Drop in" at bounding box center [484, 160] width 57 height 21
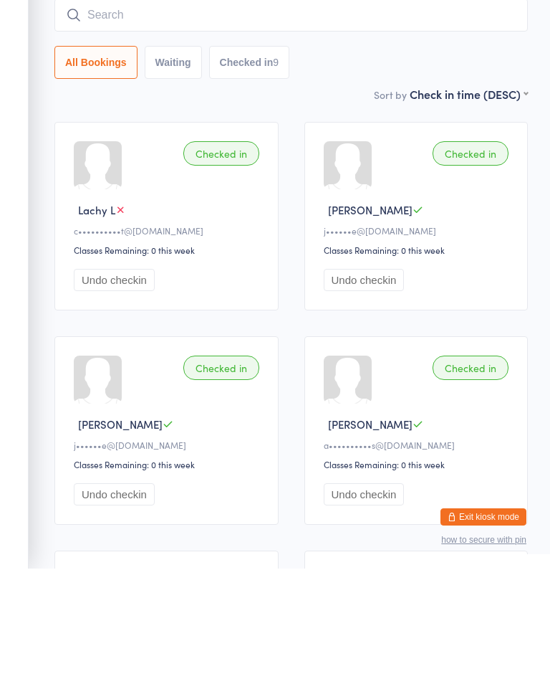
scroll to position [115, 0]
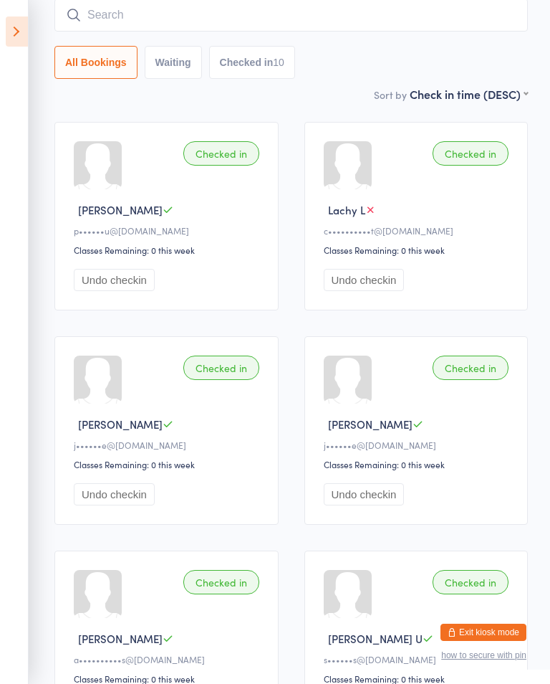
click at [170, 9] on input "search" at bounding box center [291, 15] width 474 height 33
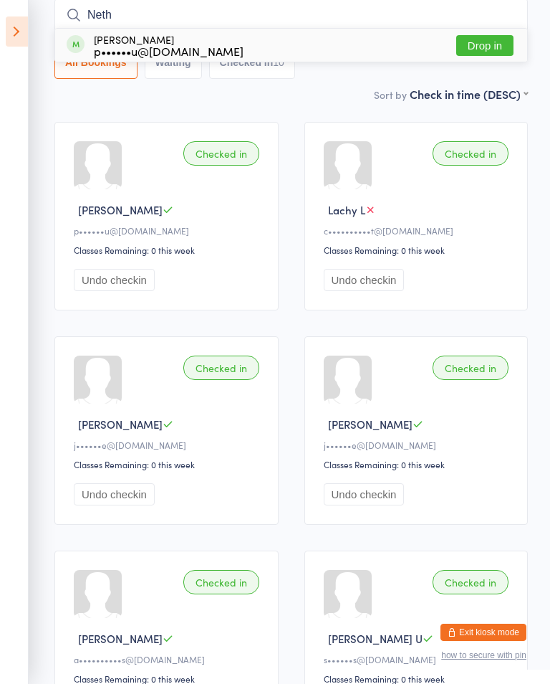
type input "Neth"
click at [113, 42] on div "[PERSON_NAME] p••••••u@[DOMAIN_NAME]" at bounding box center [169, 45] width 150 height 23
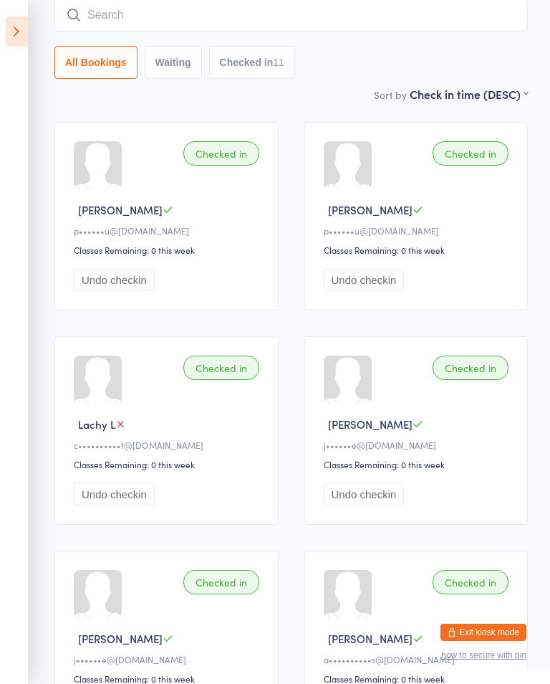
scroll to position [0, 0]
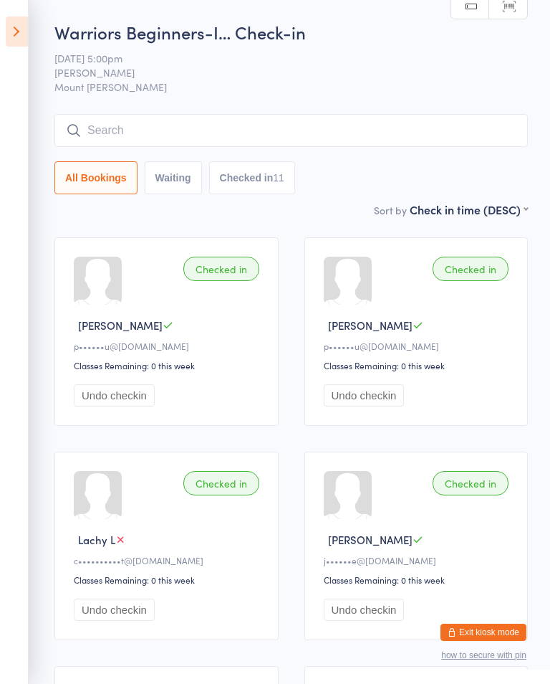
click at [20, 18] on icon at bounding box center [17, 31] width 22 height 30
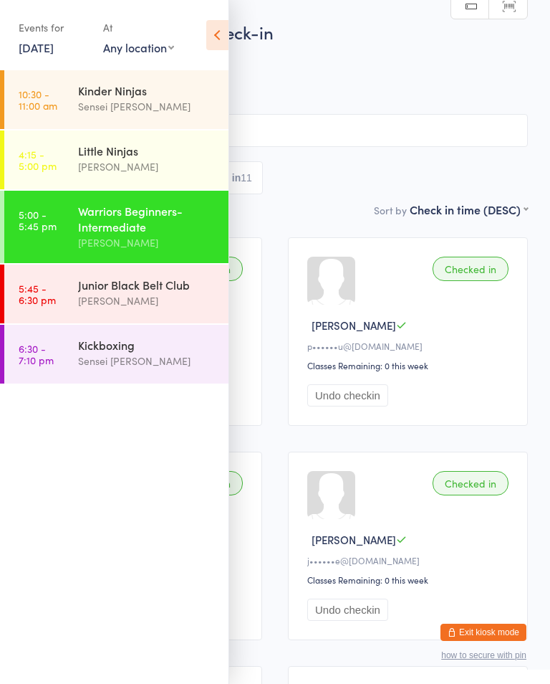
click at [74, 287] on link "5:45 - 6:30 pm Junior Black Belt Club [PERSON_NAME]" at bounding box center [116, 293] width 224 height 59
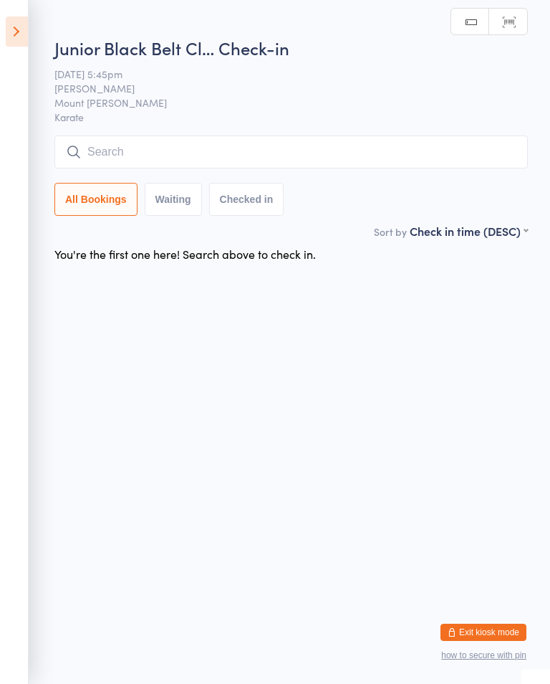
click at [374, 120] on span "Karate" at bounding box center [291, 117] width 474 height 14
click at [339, 153] on input "search" at bounding box center [291, 151] width 474 height 33
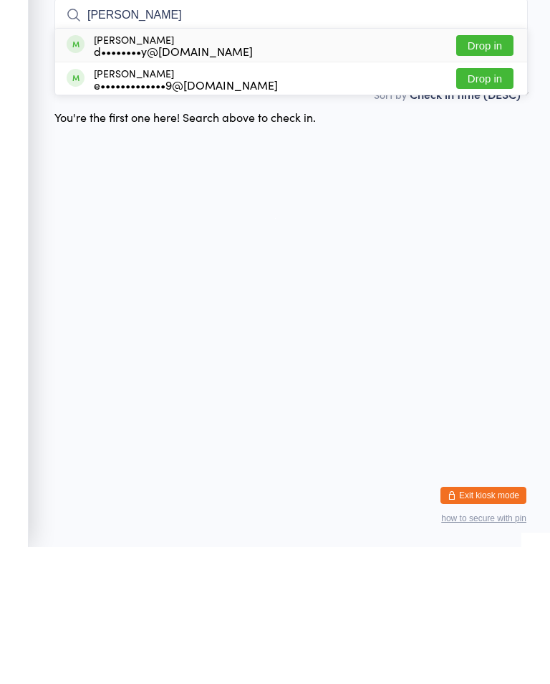
type input "[PERSON_NAME]"
click at [276, 166] on div "[PERSON_NAME] d••••••••y@[DOMAIN_NAME] Drop in" at bounding box center [291, 182] width 472 height 33
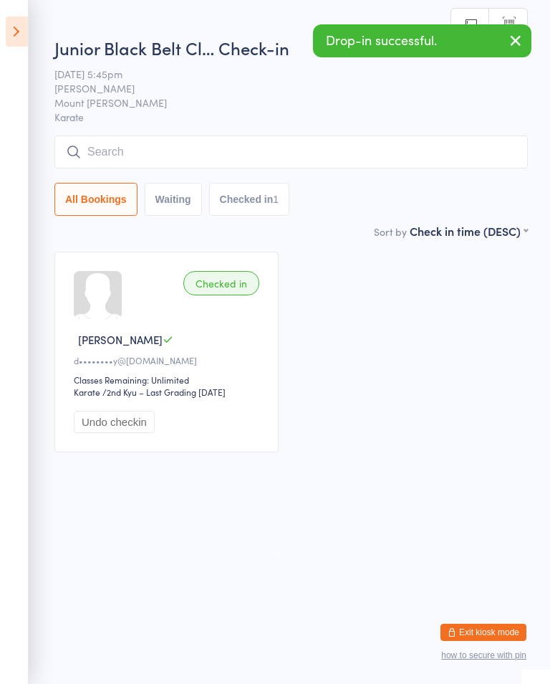
click at [24, 24] on icon at bounding box center [17, 31] width 22 height 30
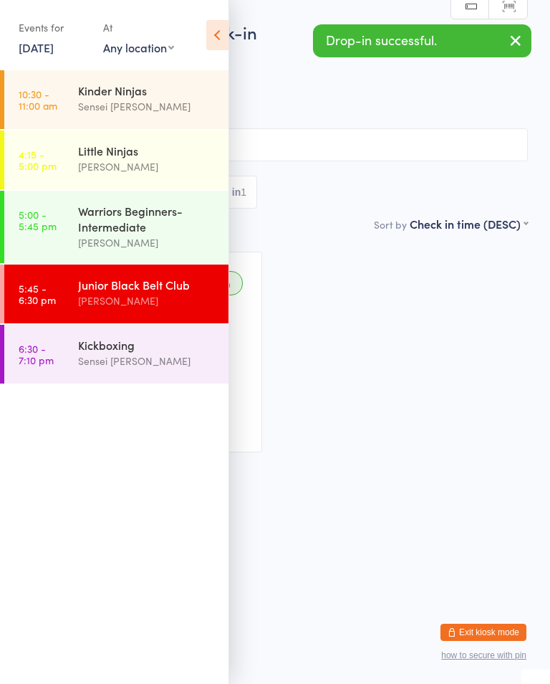
click at [68, 216] on link "5:00 - 5:45 pm Warriors Beginners-Intermediate [PERSON_NAME]" at bounding box center [116, 227] width 224 height 72
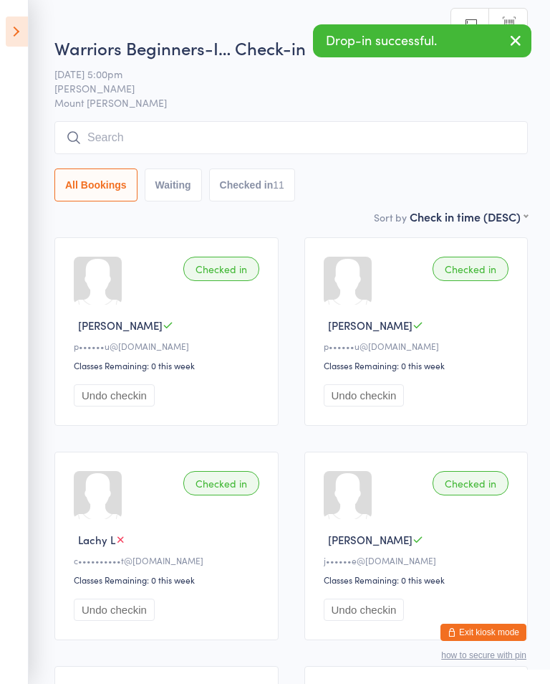
click at [239, 150] on input "search" at bounding box center [291, 137] width 474 height 33
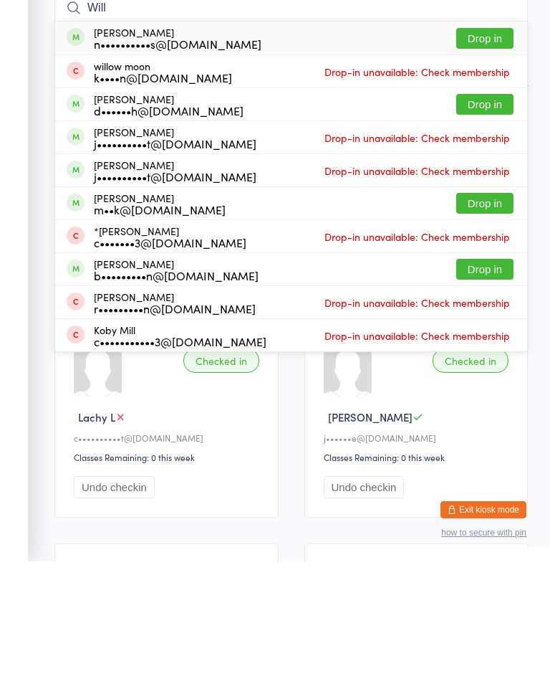
type input "Will"
click at [140, 161] on div "n••••••••••s@[DOMAIN_NAME]" at bounding box center [178, 166] width 168 height 11
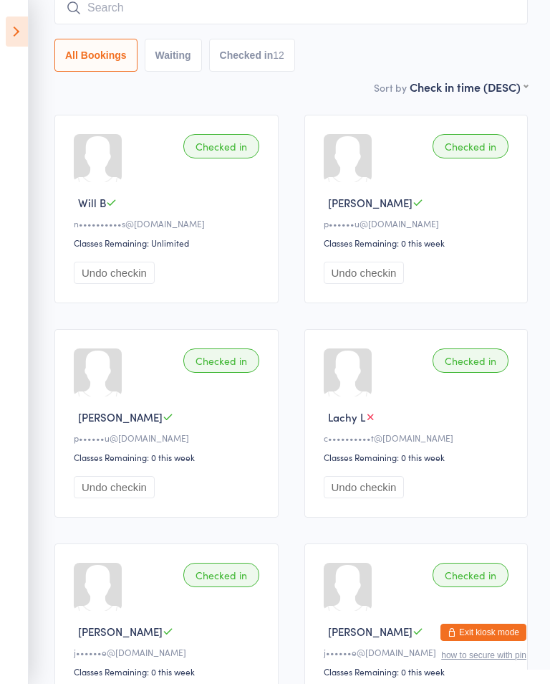
click at [18, 29] on icon at bounding box center [17, 31] width 22 height 30
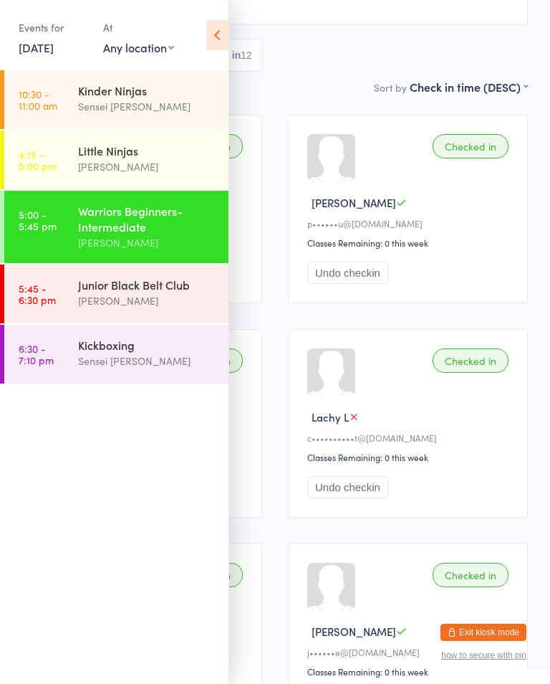
click at [40, 293] on time "5:45 - 6:30 pm" at bounding box center [37, 293] width 37 height 23
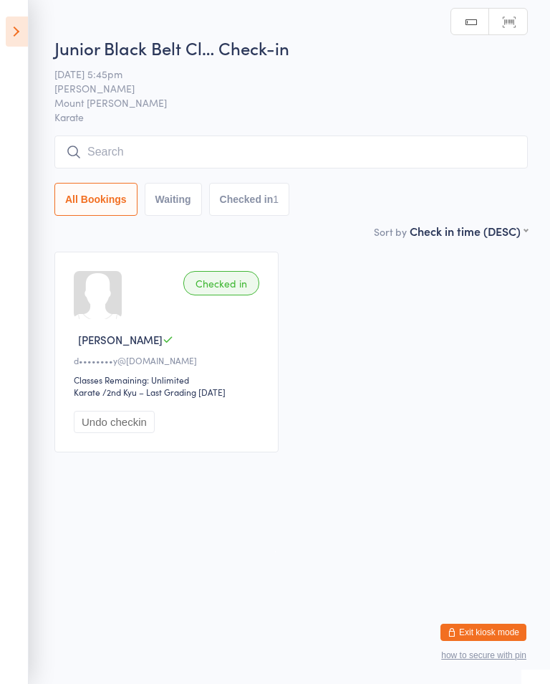
click at [130, 161] on input "search" at bounding box center [291, 151] width 474 height 33
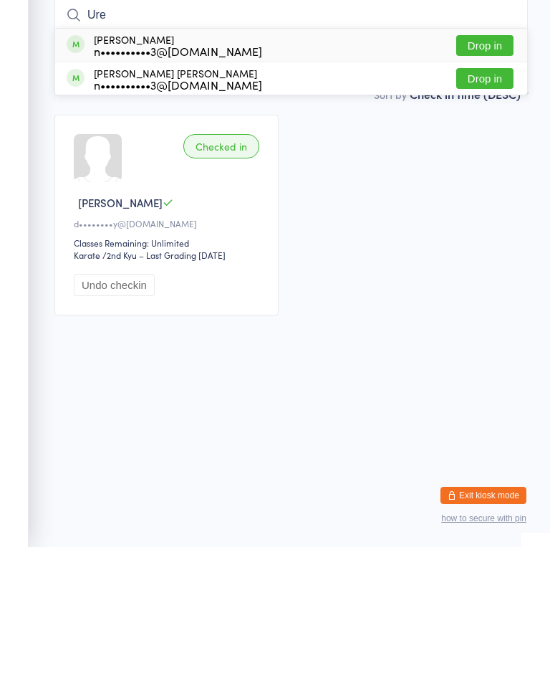
type input "Ure"
click at [473, 172] on button "Drop in" at bounding box center [484, 182] width 57 height 21
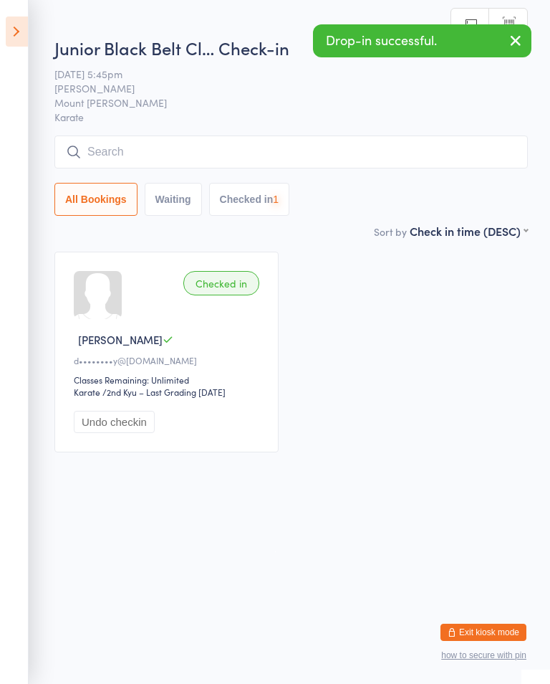
click at [171, 152] on input "search" at bounding box center [291, 151] width 474 height 33
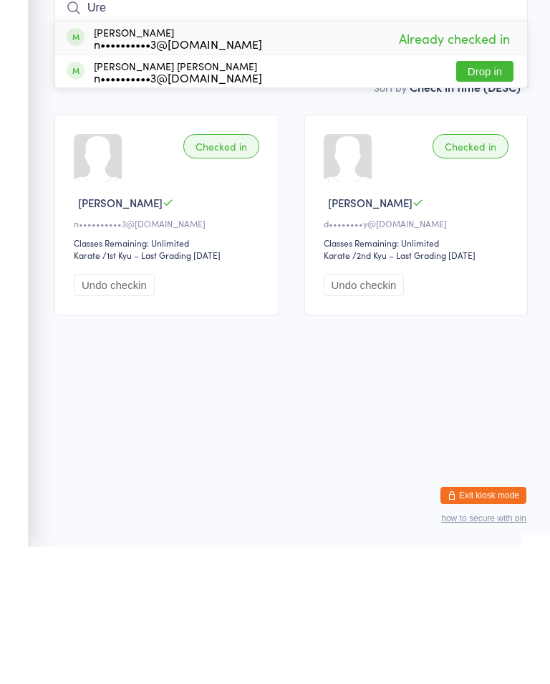
type input "Ure"
click at [479, 198] on button "Drop in" at bounding box center [484, 208] width 57 height 21
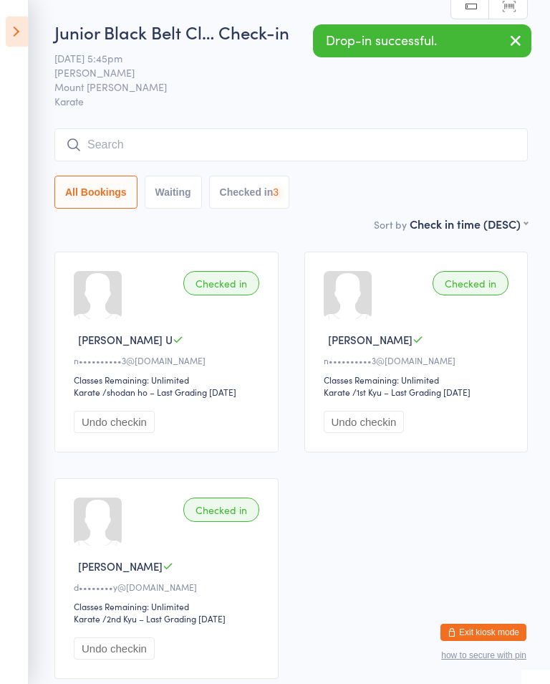
click at [21, 29] on icon at bounding box center [17, 31] width 22 height 30
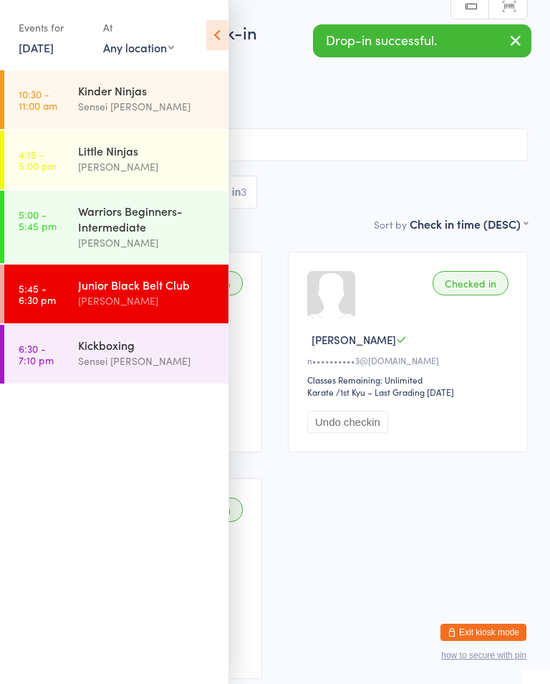
click at [47, 221] on time "5:00 - 5:45 pm" at bounding box center [38, 220] width 38 height 23
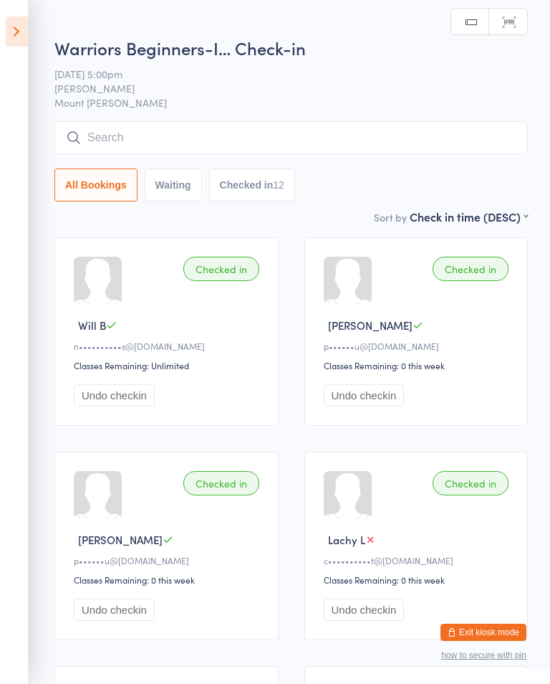
click at [426, 127] on input "search" at bounding box center [291, 137] width 474 height 33
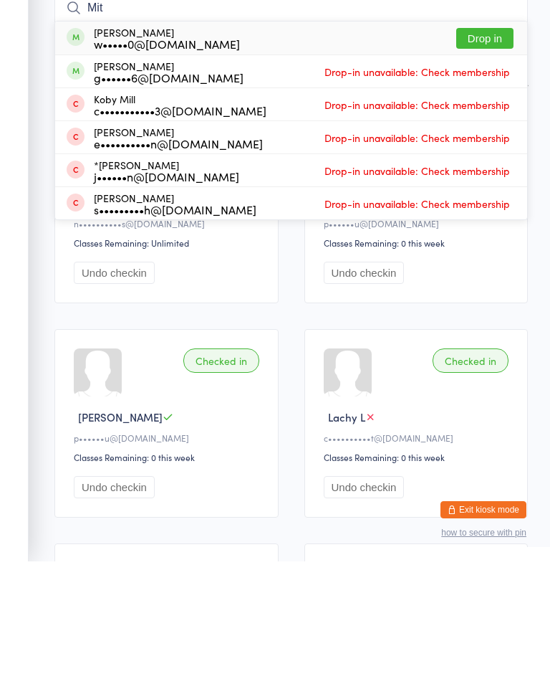
type input "Mit"
click at [123, 149] on div "[PERSON_NAME] w•••••0@[DOMAIN_NAME]" at bounding box center [167, 160] width 146 height 23
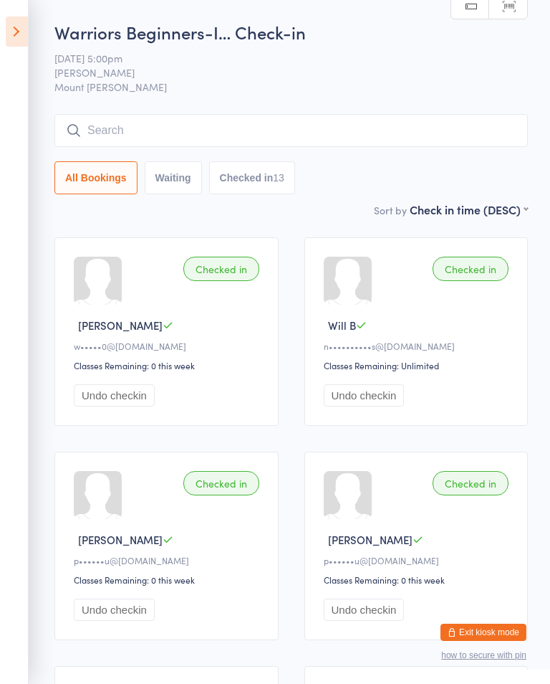
click at [97, 147] on input "search" at bounding box center [291, 130] width 474 height 33
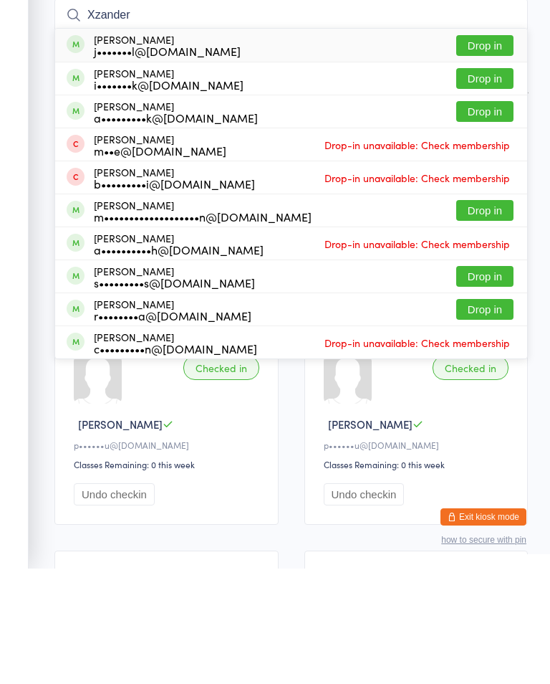
type input "Xzander"
click at [474, 150] on button "Drop in" at bounding box center [484, 160] width 57 height 21
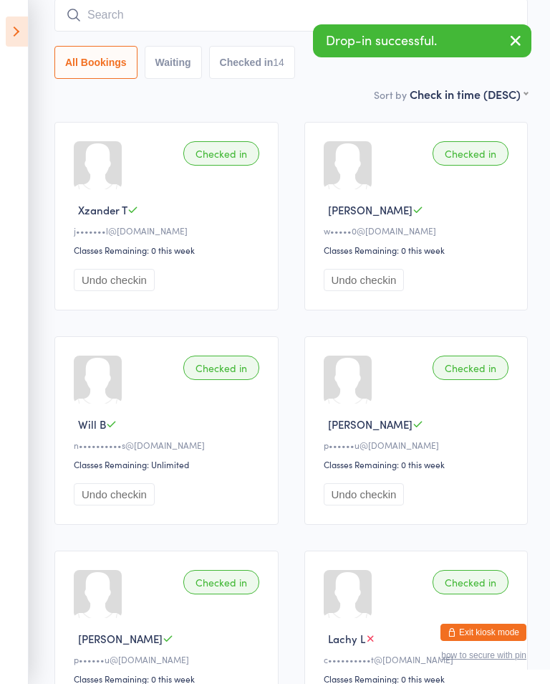
click at [99, 12] on input "search" at bounding box center [291, 15] width 474 height 33
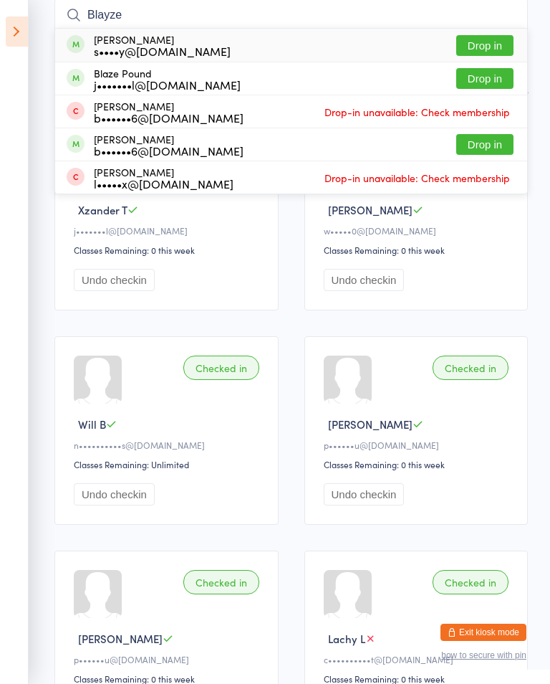
type input "Blayze"
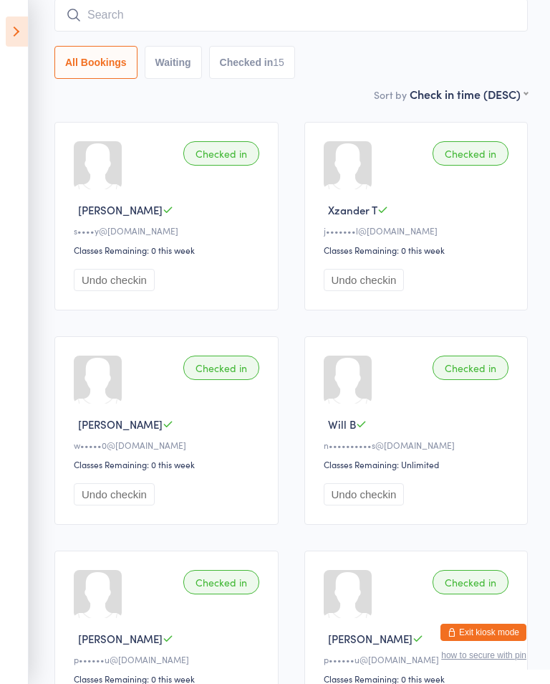
click at [90, 287] on button "Undo checkin" at bounding box center [114, 280] width 81 height 22
click at [138, 14] on input "search" at bounding box center [291, 15] width 474 height 33
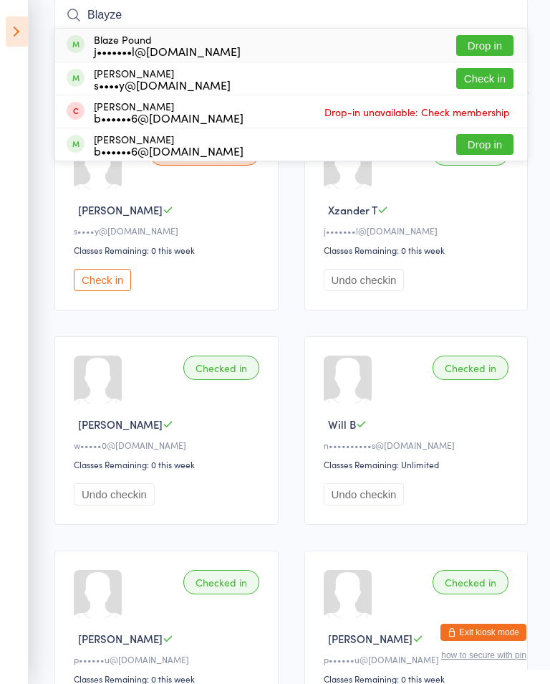
type input "Blayze"
click at [489, 80] on button "Check in" at bounding box center [484, 78] width 57 height 21
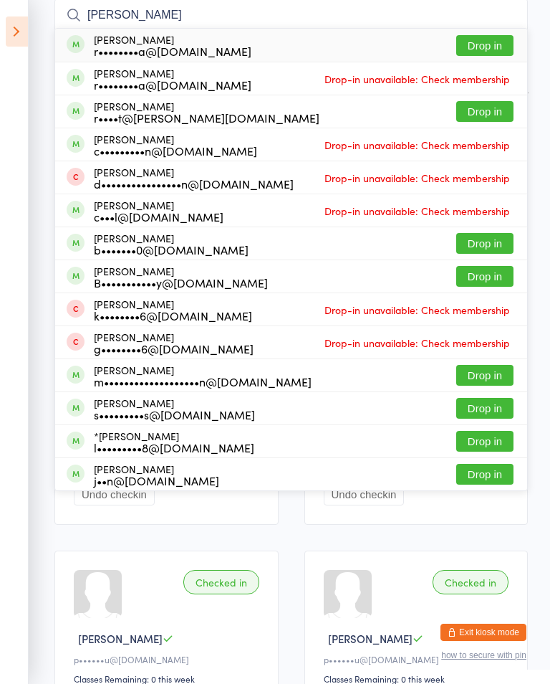
type input "[PERSON_NAME]"
click at [141, 47] on div "r••••••••a@[DOMAIN_NAME]" at bounding box center [173, 50] width 158 height 11
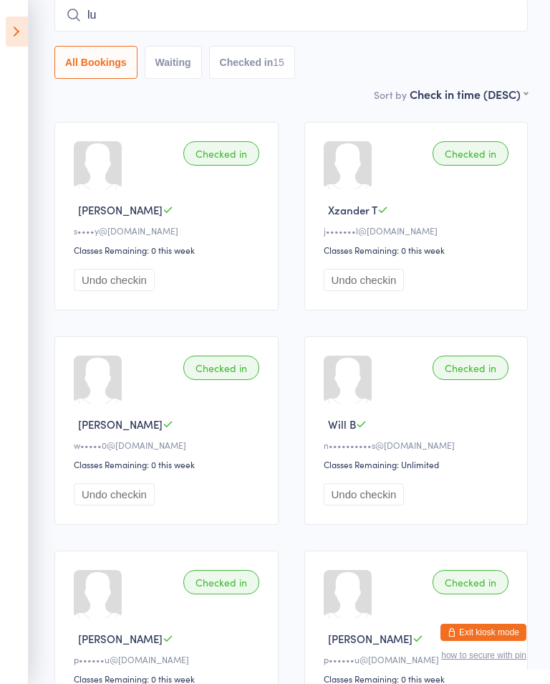
type input "l"
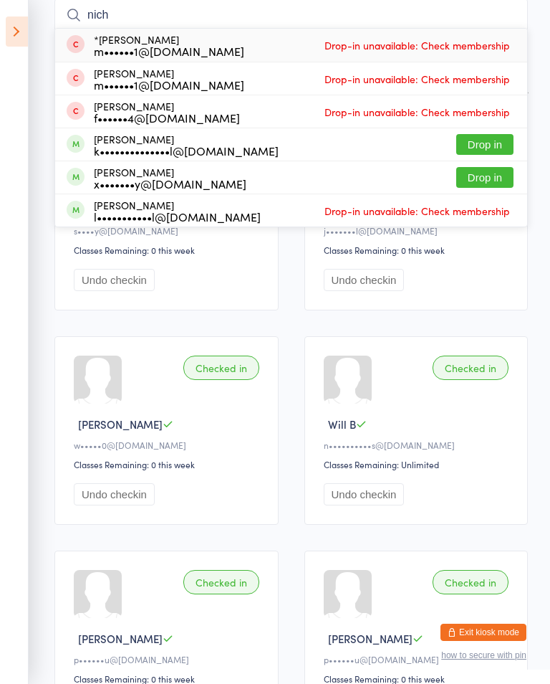
type input "nich"
click at [495, 173] on button "Drop in" at bounding box center [484, 177] width 57 height 21
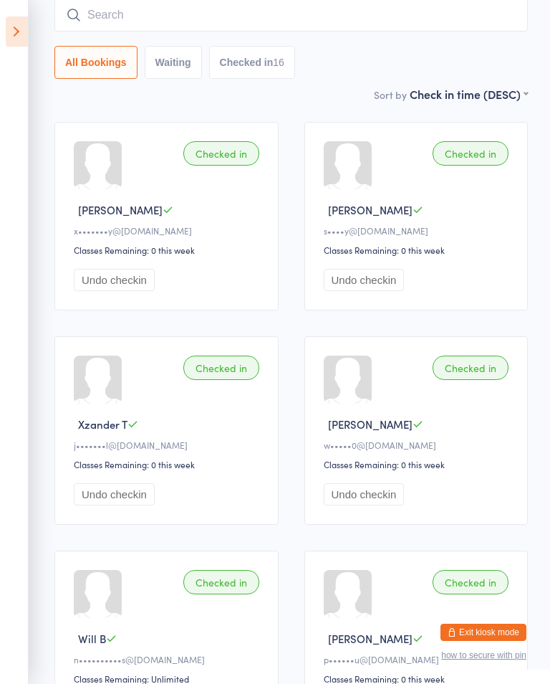
click at [145, 7] on input "search" at bounding box center [291, 15] width 474 height 33
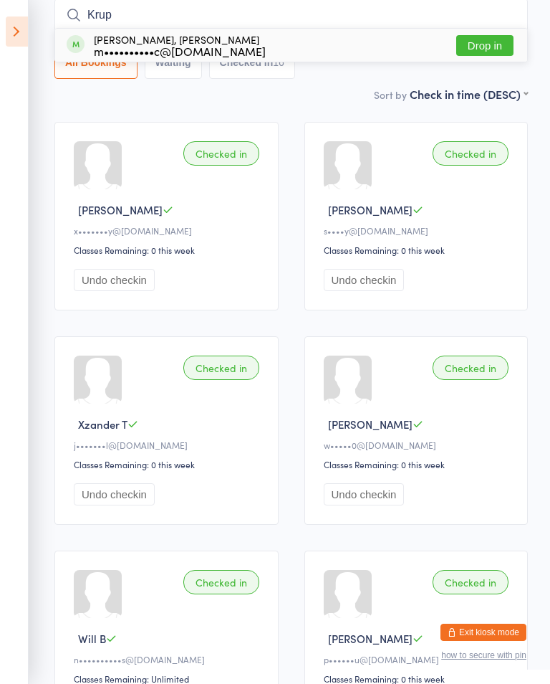
type input "Krup"
click at [490, 44] on button "Drop in" at bounding box center [484, 45] width 57 height 21
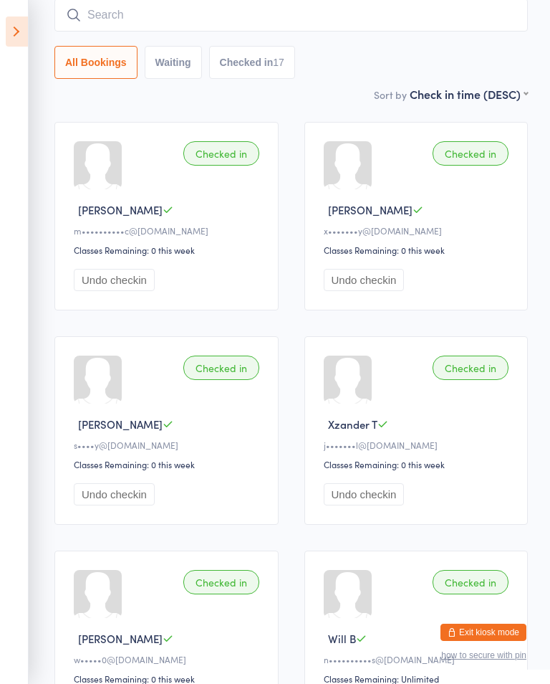
click at [155, 13] on input "search" at bounding box center [291, 15] width 474 height 33
type input "[PERSON_NAME]"
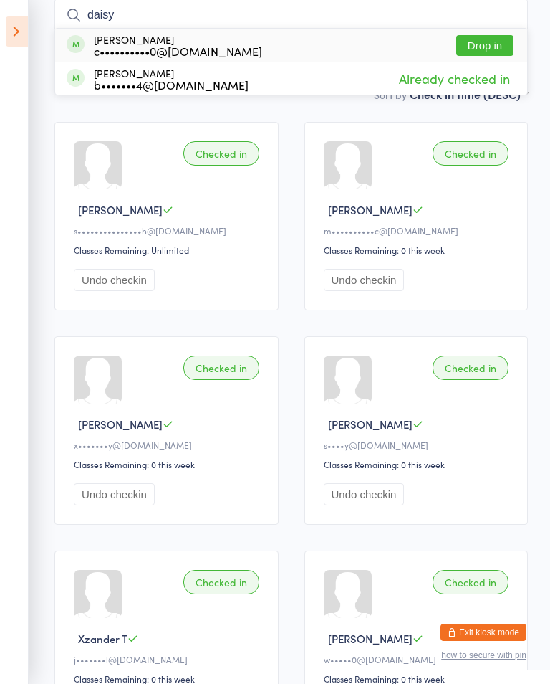
type input "daisy"
click at [158, 37] on div "[PERSON_NAME] c••••••••••0@[DOMAIN_NAME]" at bounding box center [178, 45] width 168 height 23
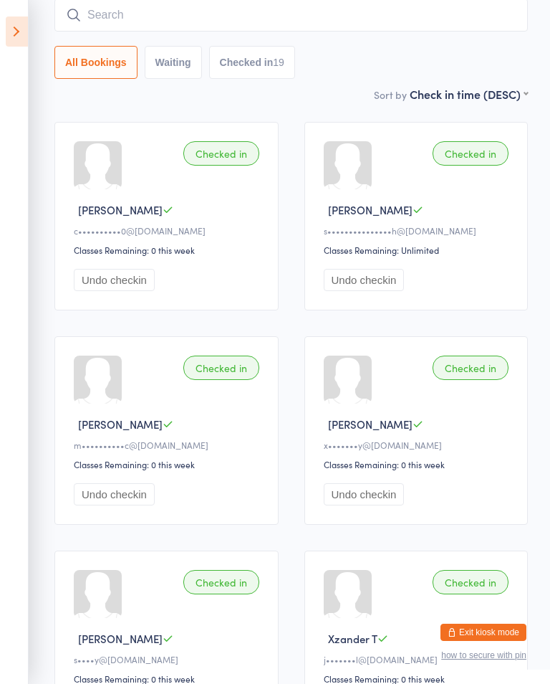
click at [301, 7] on input "search" at bounding box center [291, 15] width 474 height 33
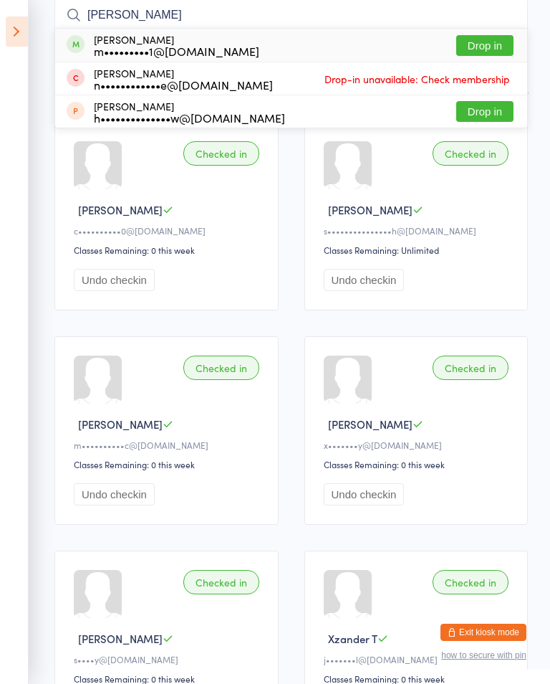
type input "[PERSON_NAME]"
click at [214, 55] on div "m•••••••••1@[DOMAIN_NAME]" at bounding box center [177, 50] width 166 height 11
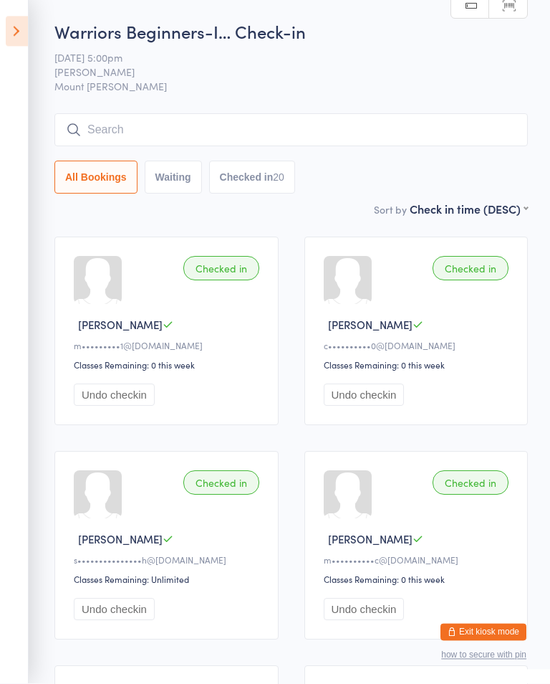
scroll to position [6, 0]
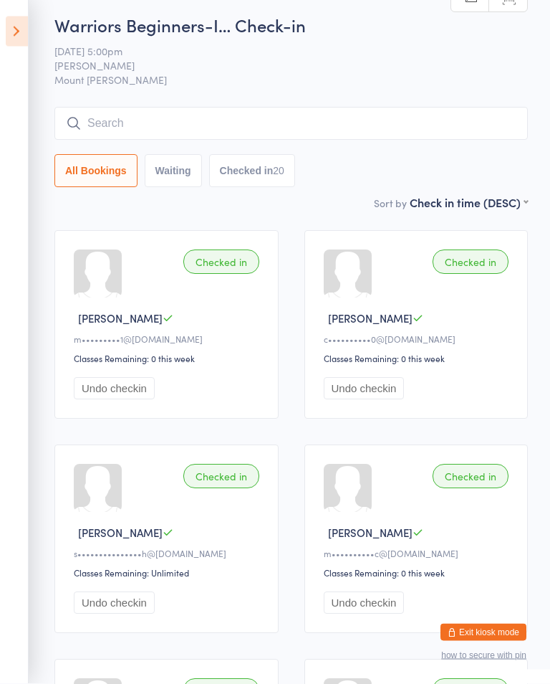
click at [142, 120] on input "search" at bounding box center [291, 123] width 474 height 33
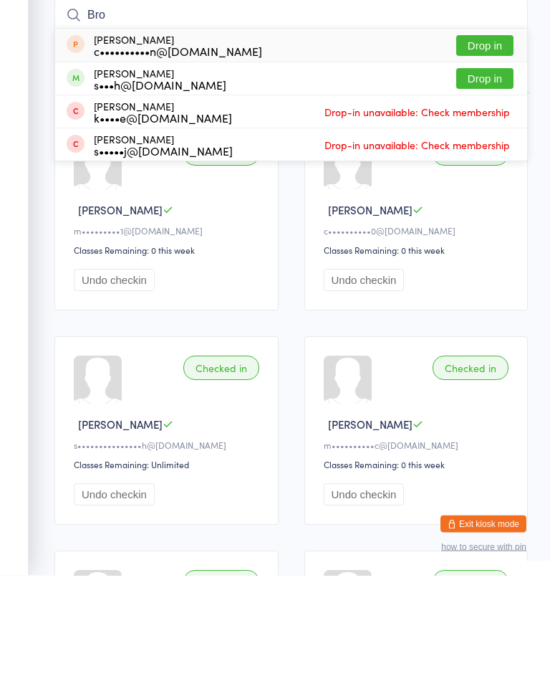
type input "Bro"
click at [497, 177] on button "Drop in" at bounding box center [484, 187] width 57 height 21
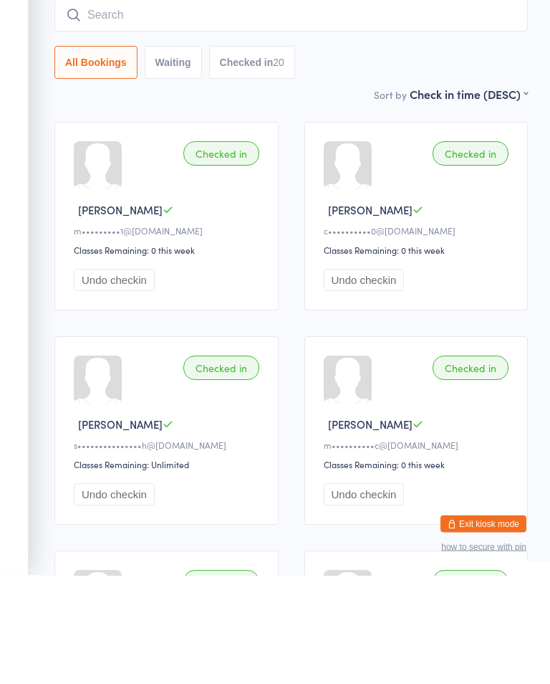
scroll to position [115, 0]
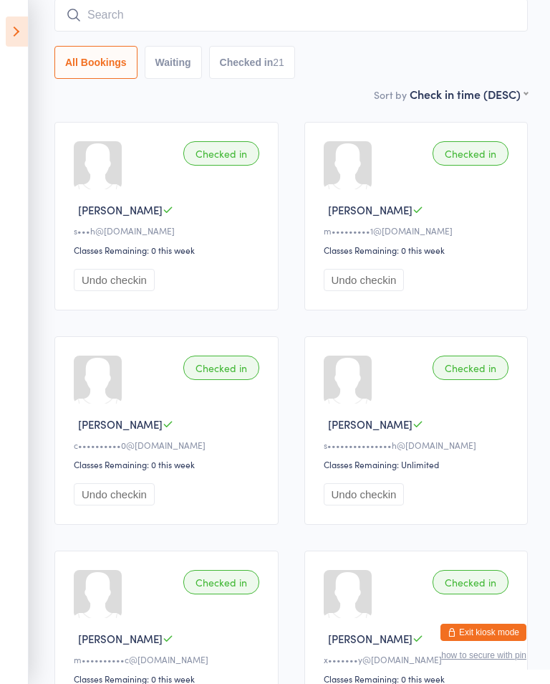
click at [469, 14] on input "search" at bounding box center [291, 15] width 474 height 33
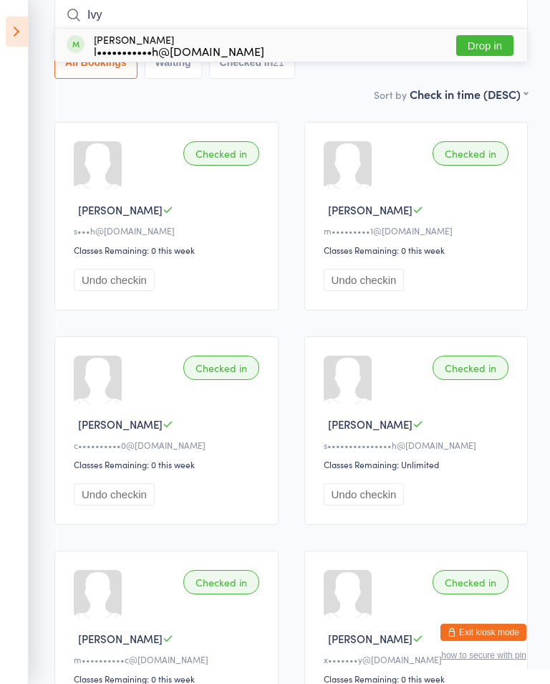
type input "Ivy"
click at [486, 41] on button "Drop in" at bounding box center [484, 45] width 57 height 21
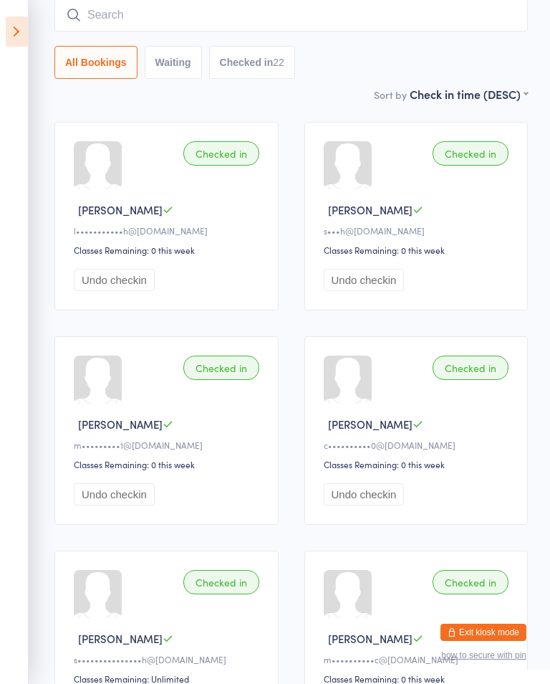
click at [189, 24] on input "search" at bounding box center [291, 15] width 474 height 33
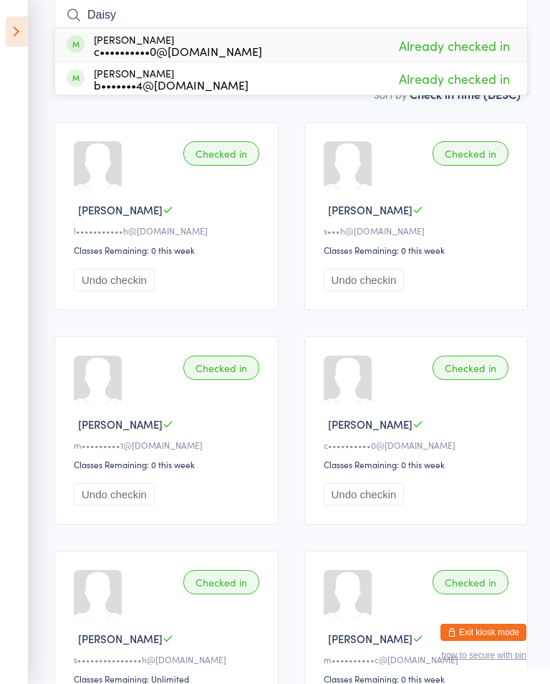
type input "Daisy"
click at [180, 52] on div "c••••••••••0@[DOMAIN_NAME]" at bounding box center [178, 50] width 168 height 11
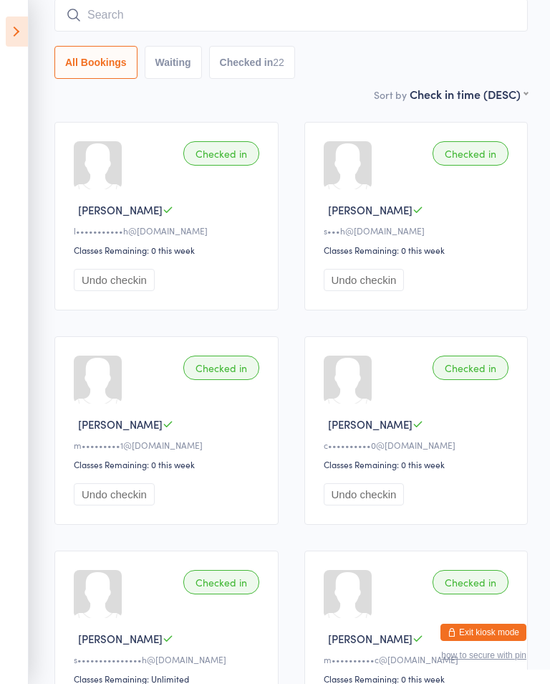
click at [267, 7] on input "search" at bounding box center [291, 15] width 474 height 33
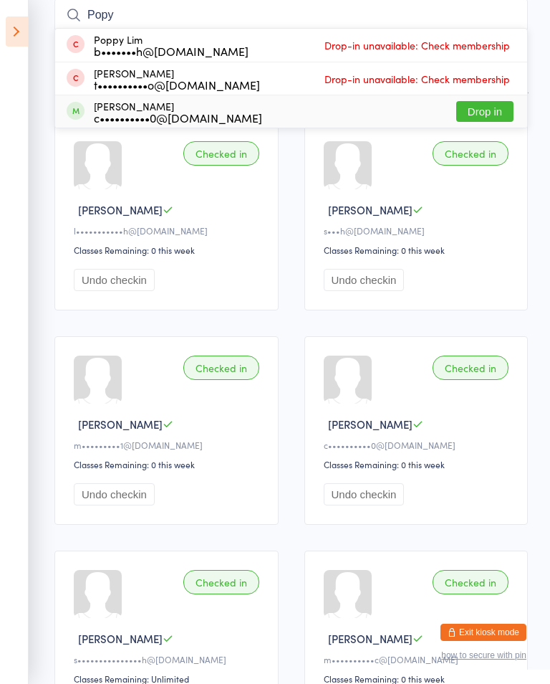
type input "Popy"
click at [231, 108] on div "[PERSON_NAME] c••••••••••0@[DOMAIN_NAME] Drop in" at bounding box center [291, 111] width 472 height 32
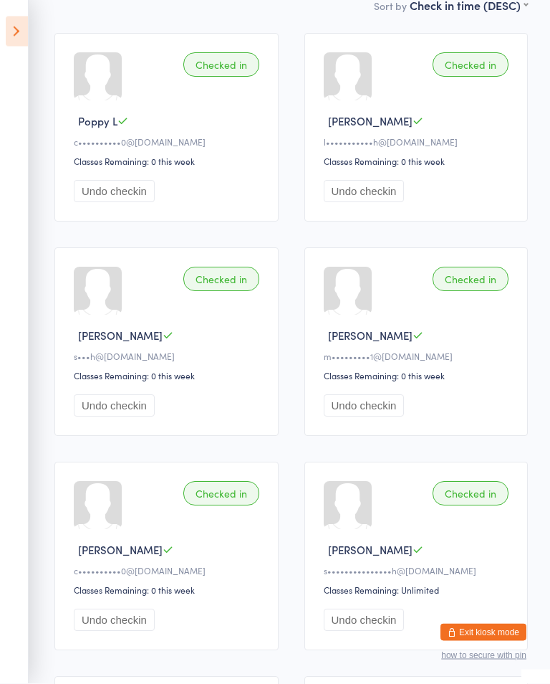
scroll to position [0, 0]
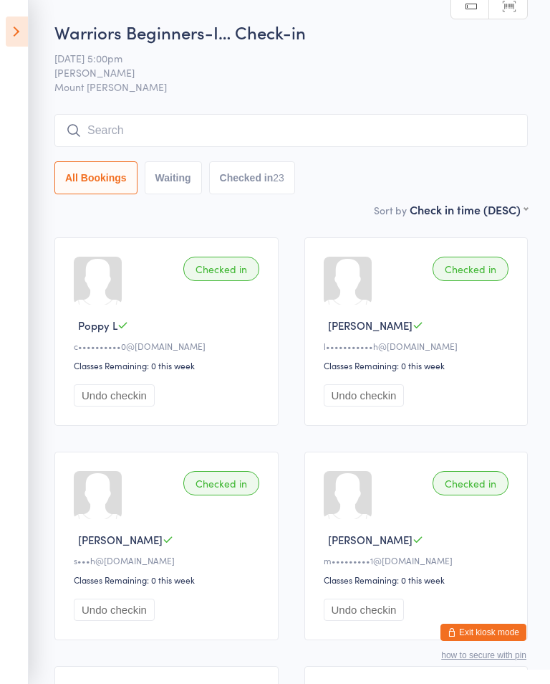
click at [362, 125] on input "search" at bounding box center [291, 130] width 474 height 33
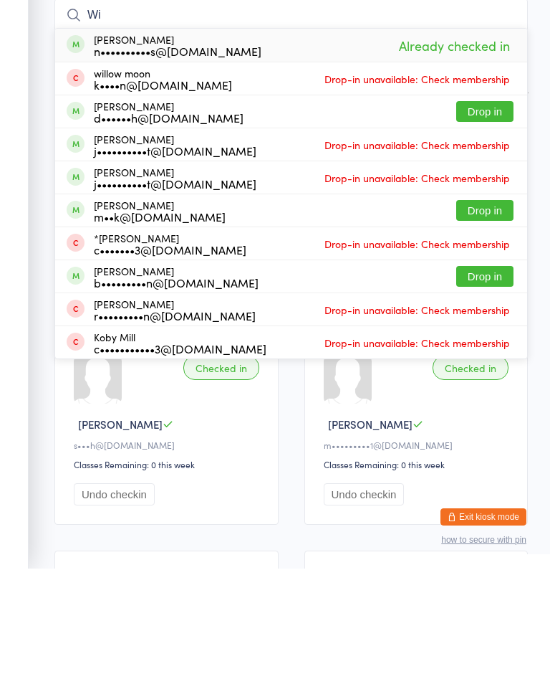
type input "W"
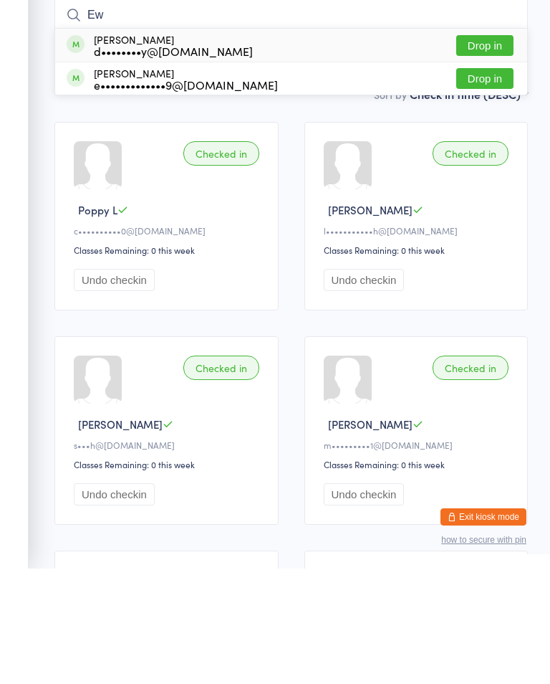
type input "E"
